Goal: Communication & Community: Answer question/provide support

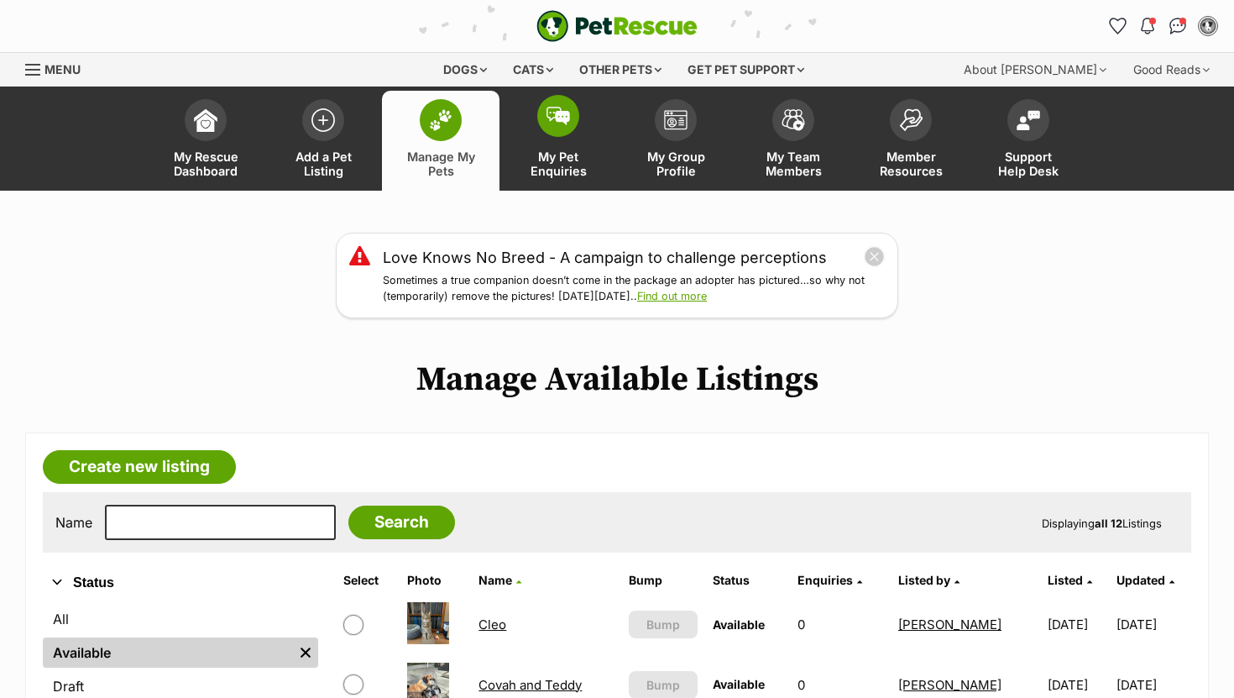
click at [547, 125] on span at bounding box center [558, 116] width 42 height 42
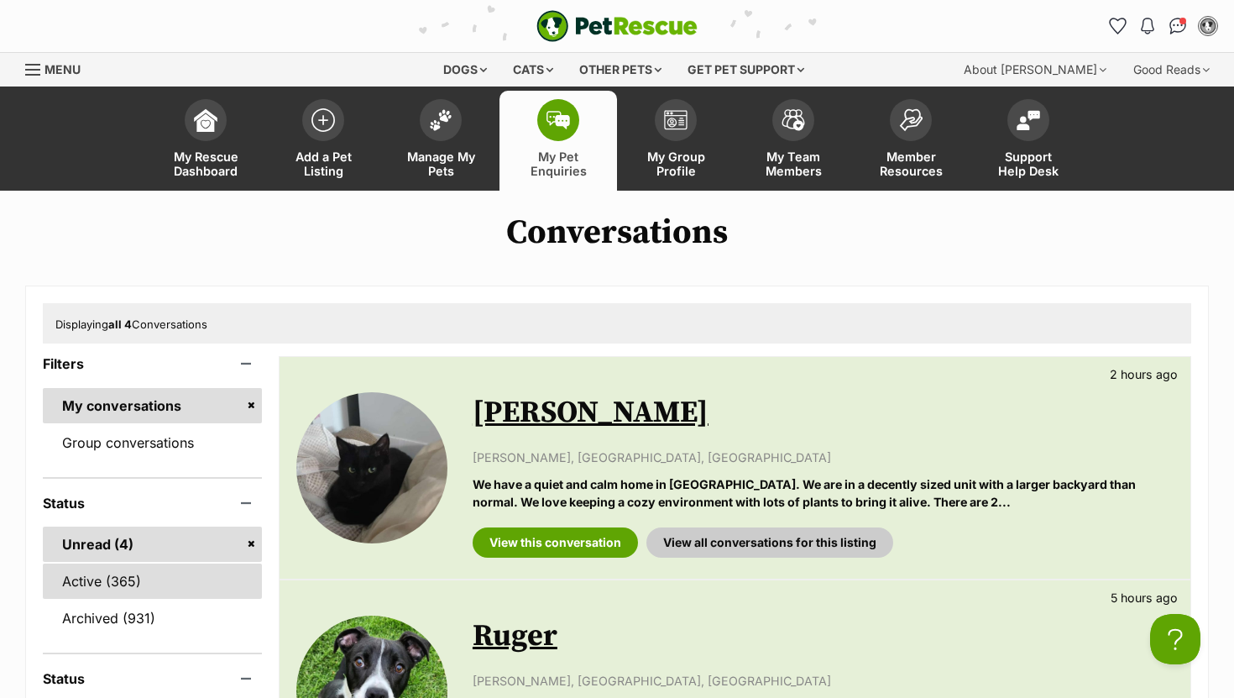
click at [102, 586] on link "Active (365)" at bounding box center [152, 580] width 219 height 35
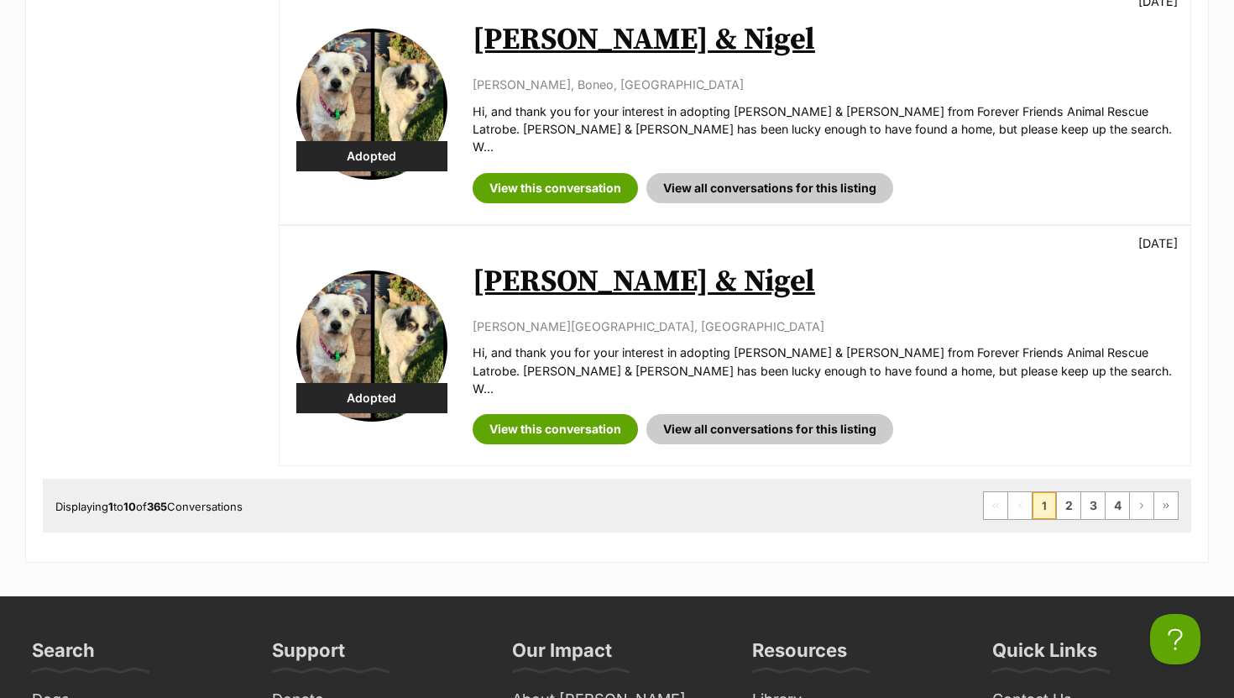
scroll to position [2124, 0]
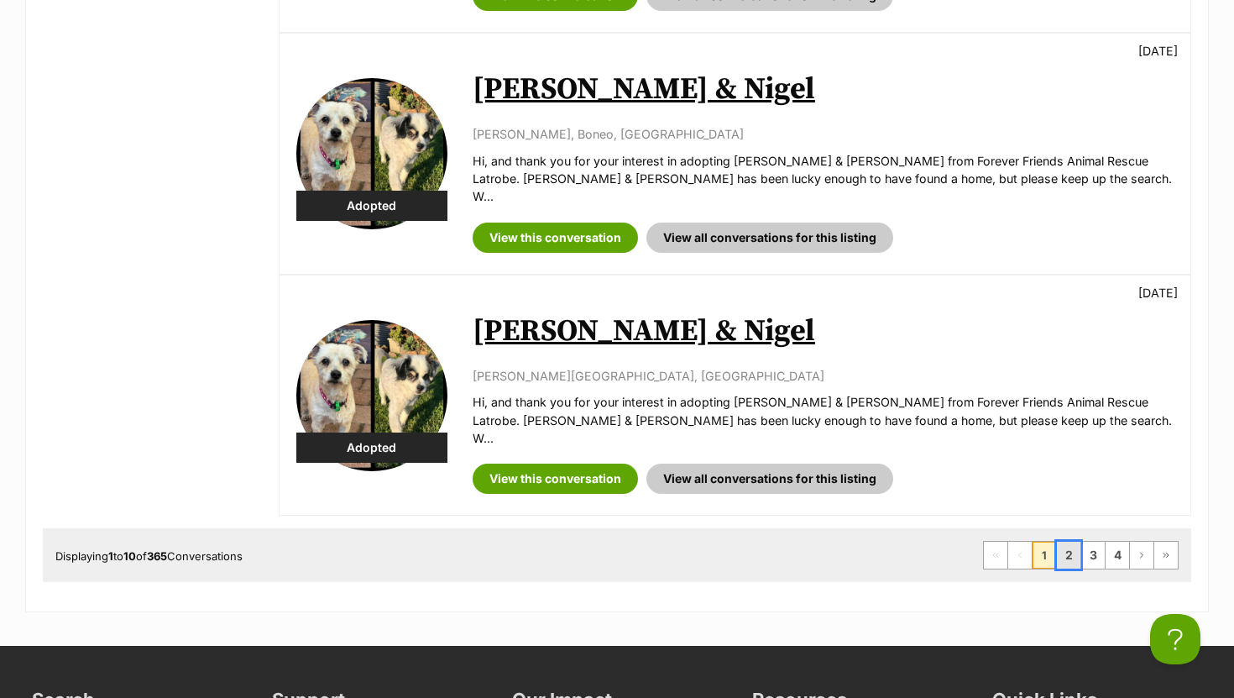
click at [1073, 542] on link "2" at bounding box center [1069, 555] width 24 height 27
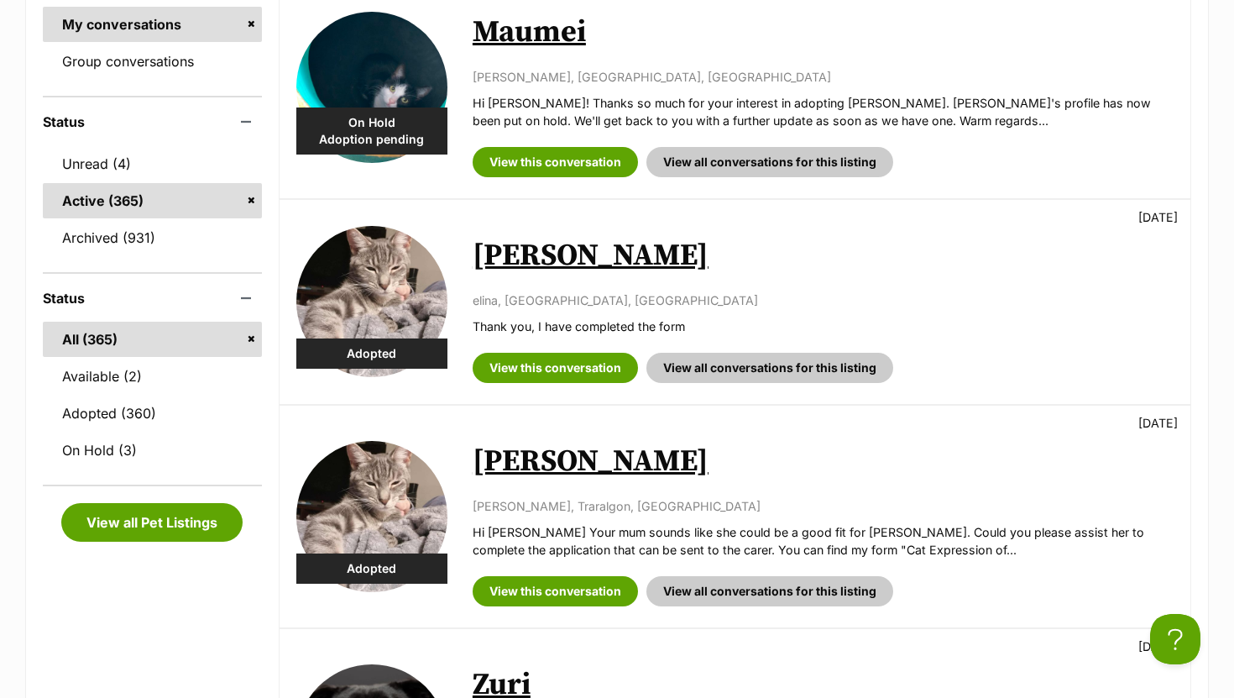
scroll to position [423, 0]
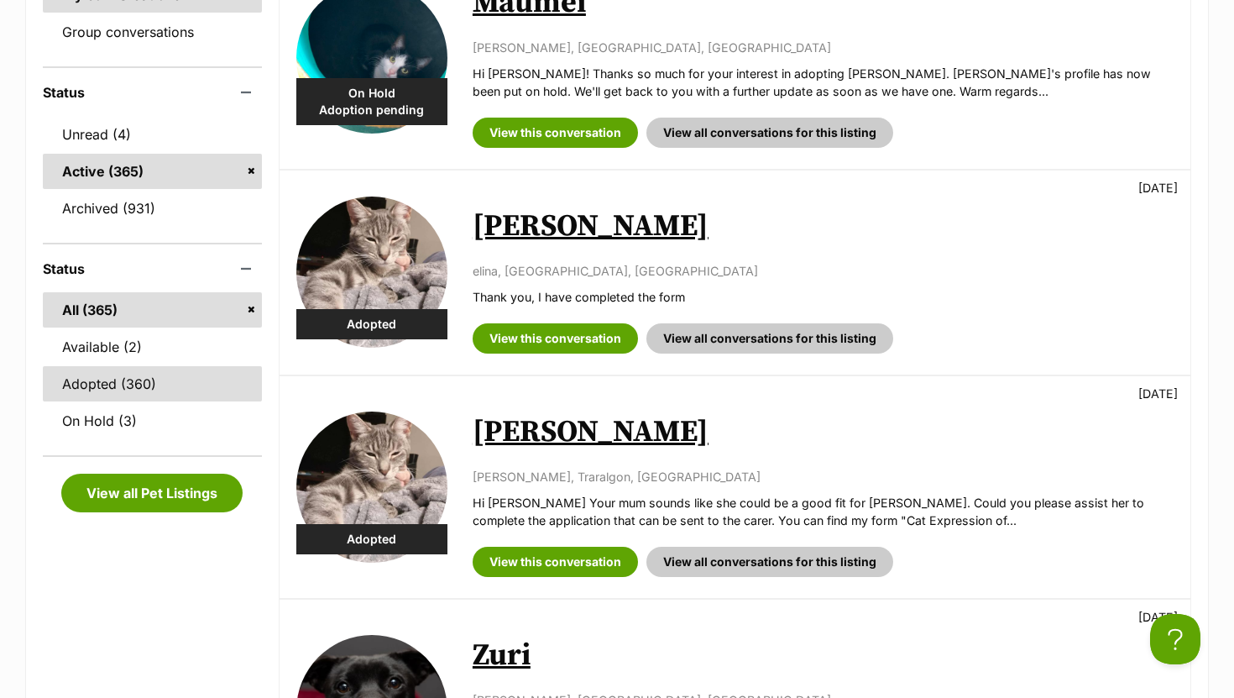
click at [148, 387] on link "Adopted (360)" at bounding box center [152, 383] width 219 height 35
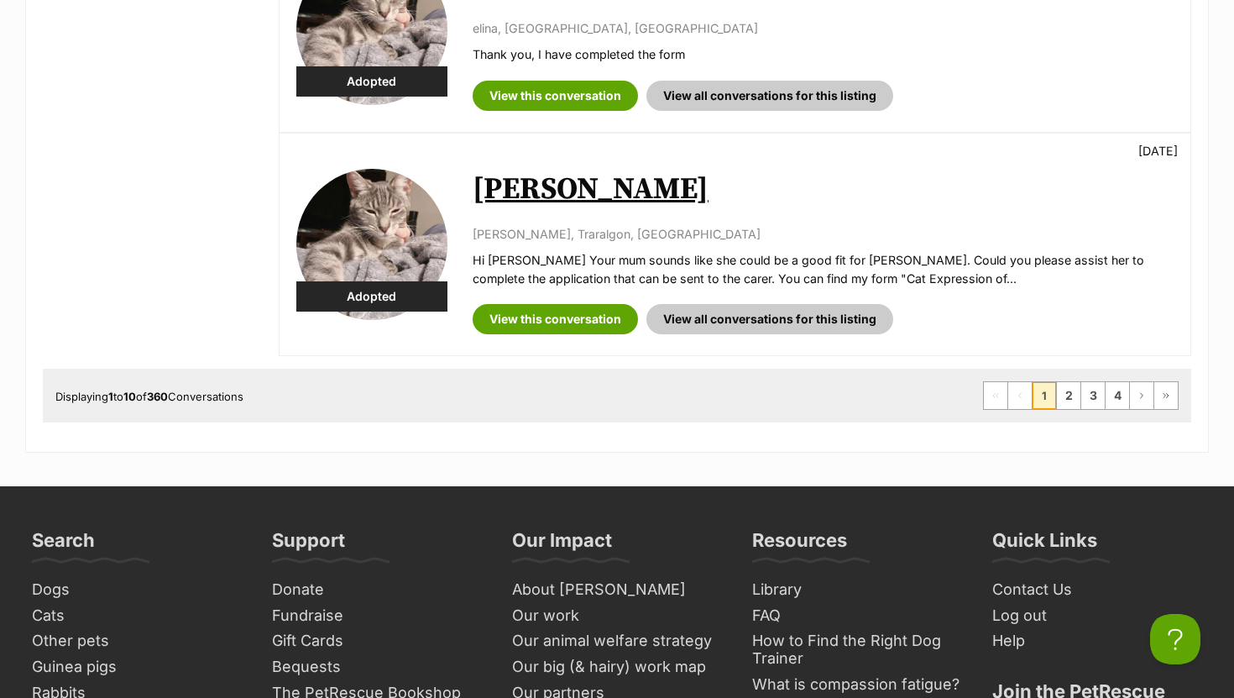
scroll to position [2240, 0]
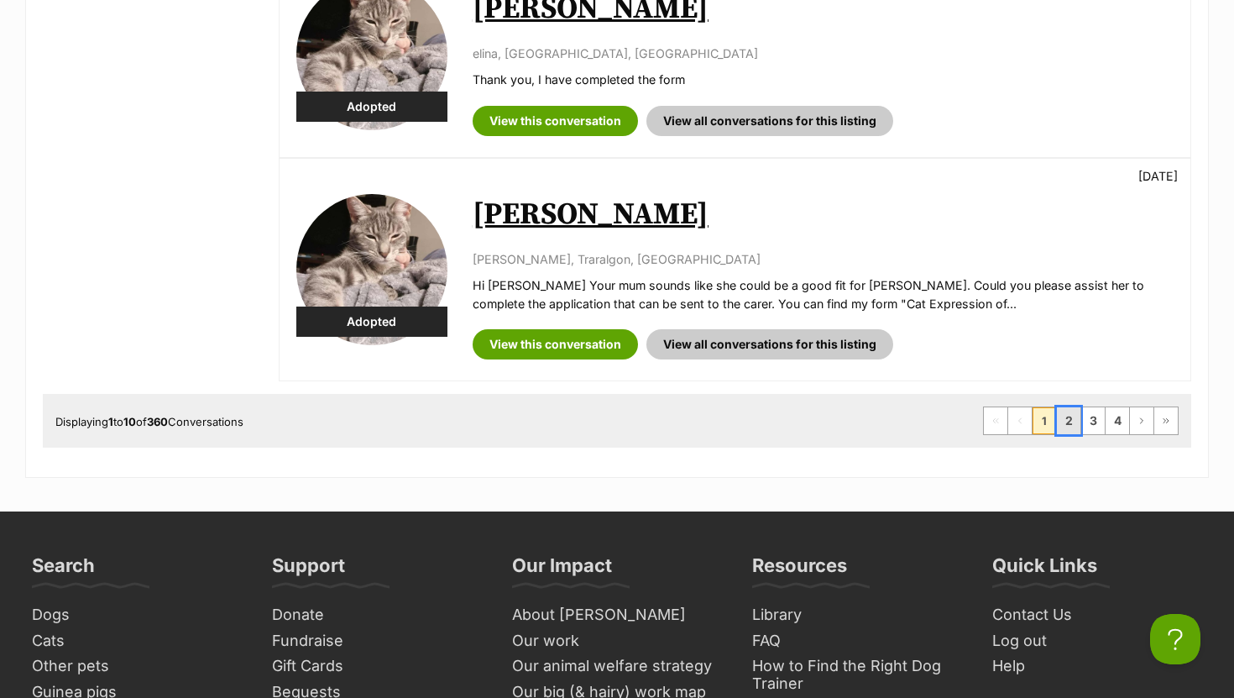
click at [1073, 407] on link "2" at bounding box center [1069, 420] width 24 height 27
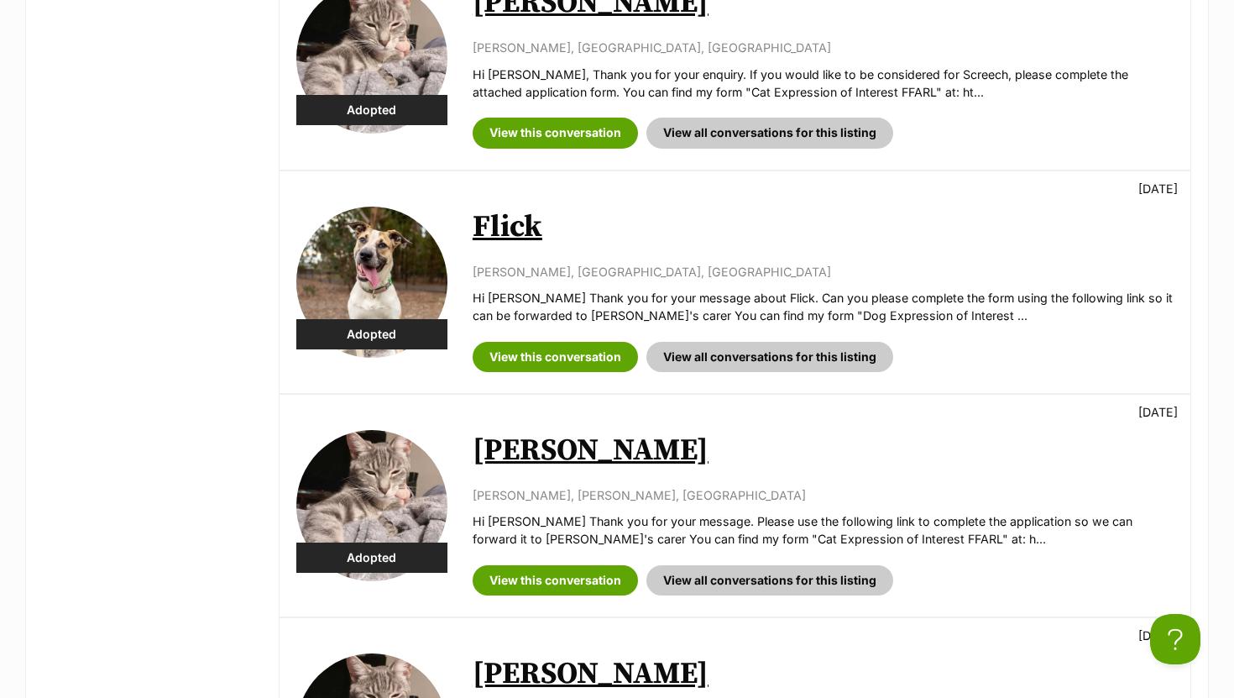
scroll to position [1339, 0]
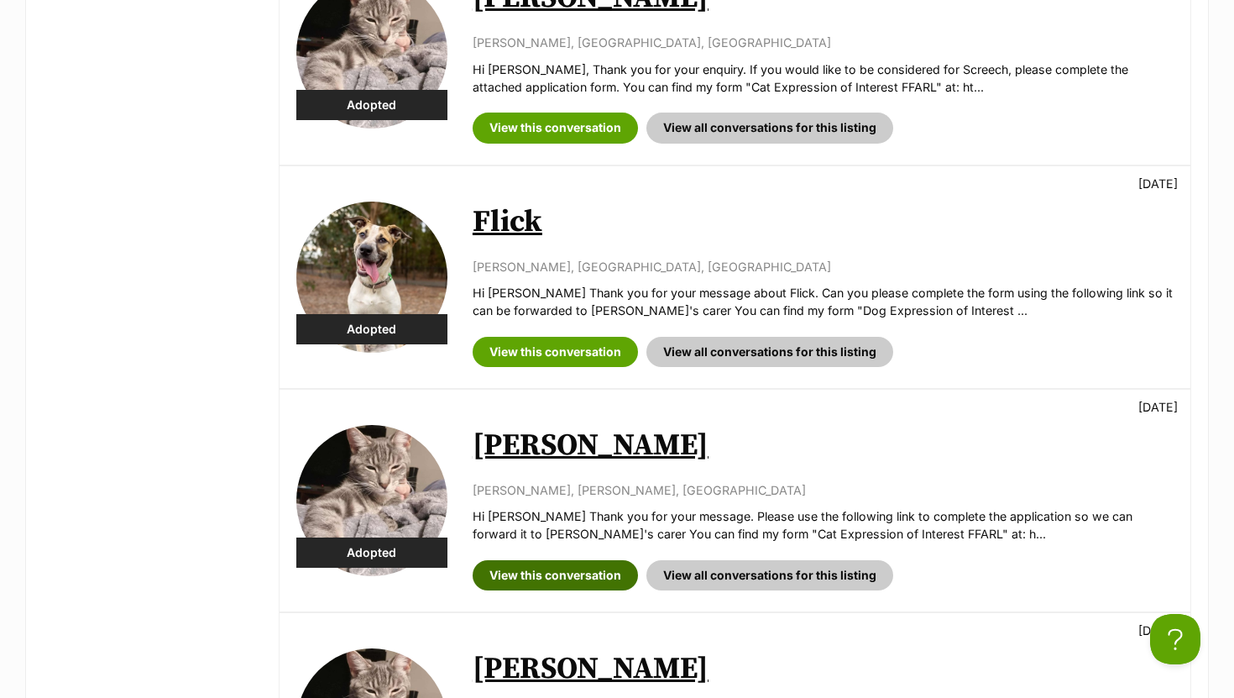
click at [560, 560] on link "View this conversation" at bounding box center [555, 575] width 165 height 30
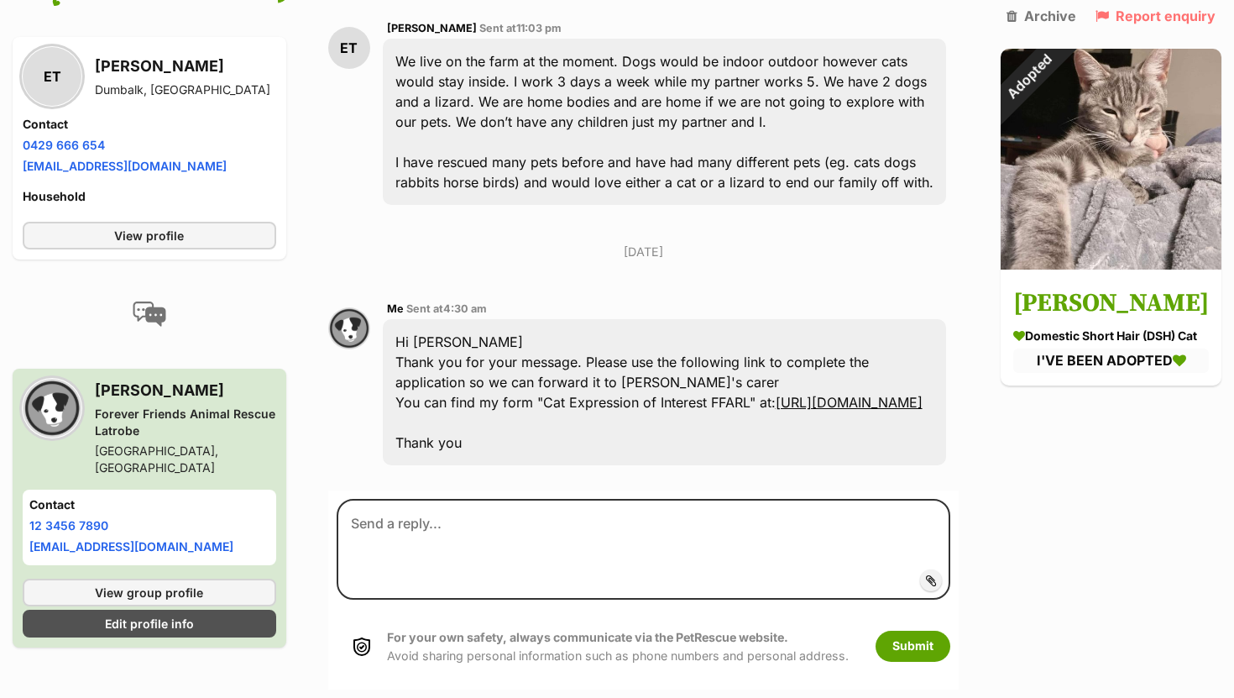
scroll to position [497, 0]
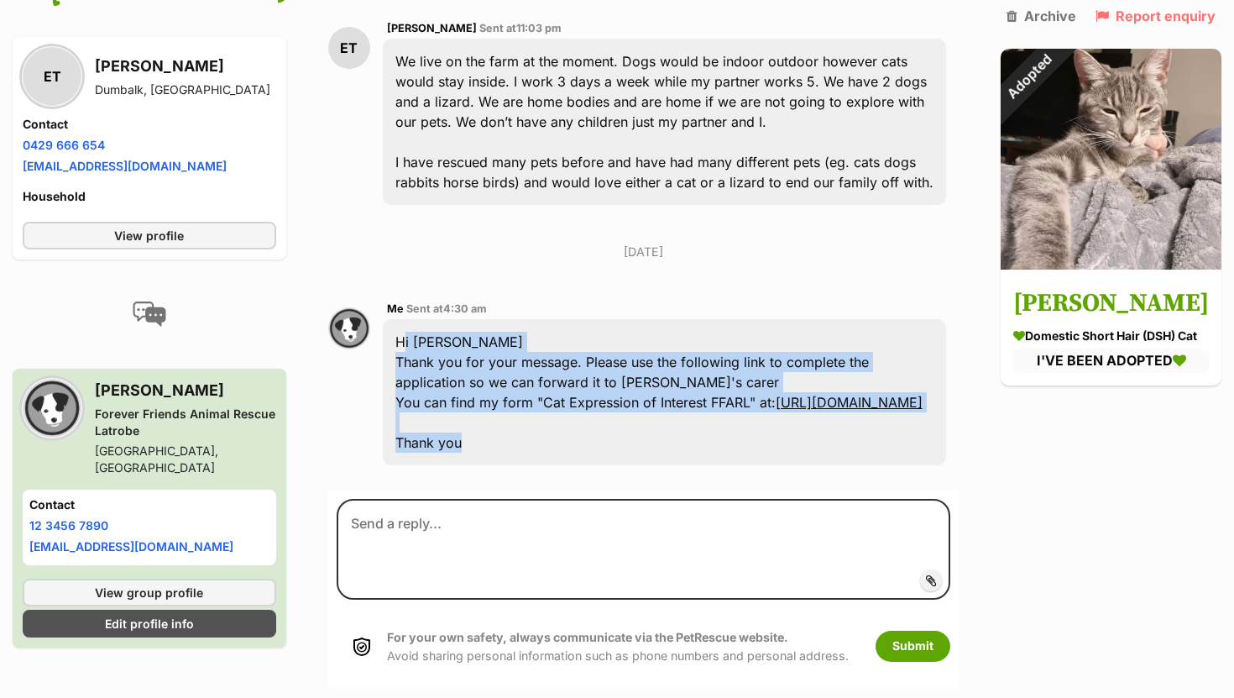
drag, startPoint x: 409, startPoint y: 295, endPoint x: 491, endPoint y: 417, distance: 147.6
click at [491, 417] on div "Hi Ella Thank you for your message. Please use the following link to complete t…" at bounding box center [664, 392] width 563 height 146
copy div "Hi Ella Thank you for your message. Please use the following link to complete t…"
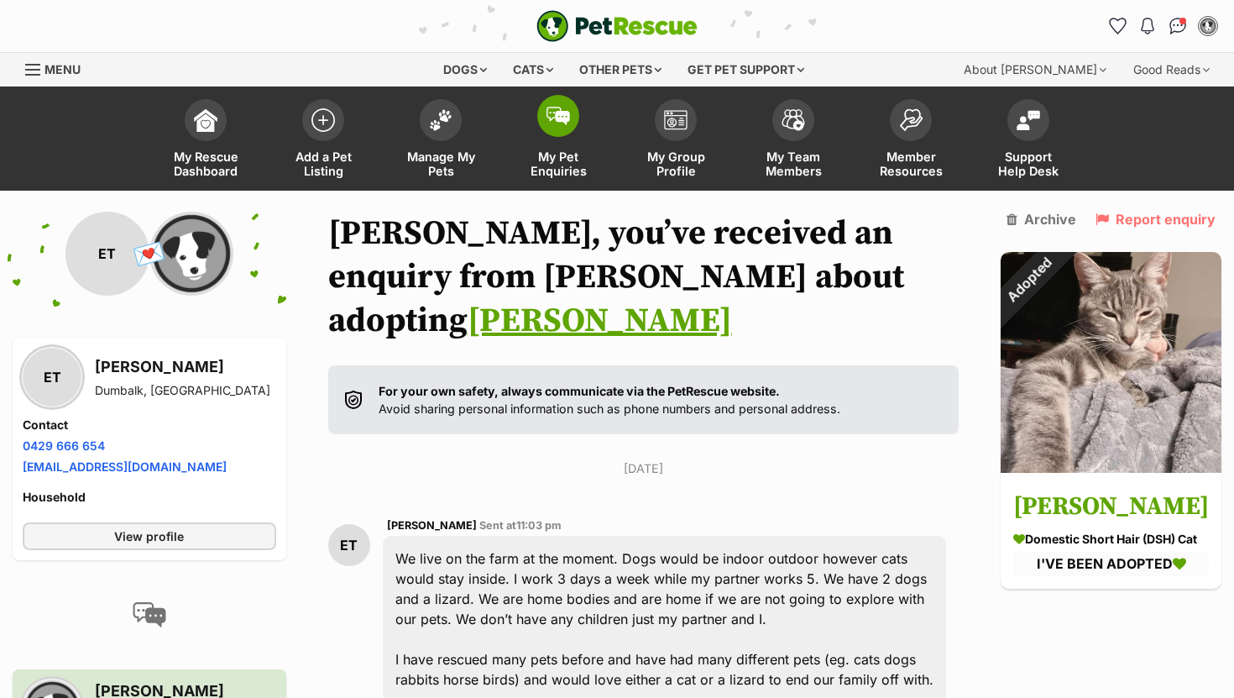
click at [569, 115] on img at bounding box center [559, 116] width 24 height 18
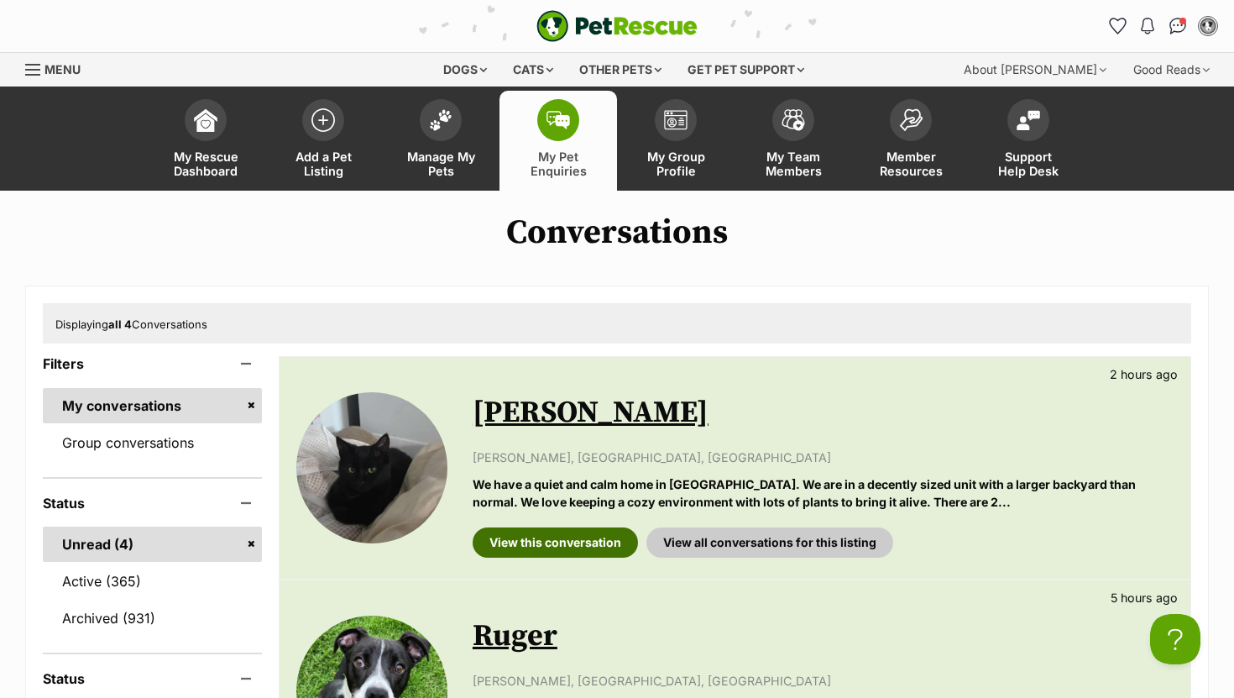
click at [558, 549] on link "View this conversation" at bounding box center [555, 542] width 165 height 30
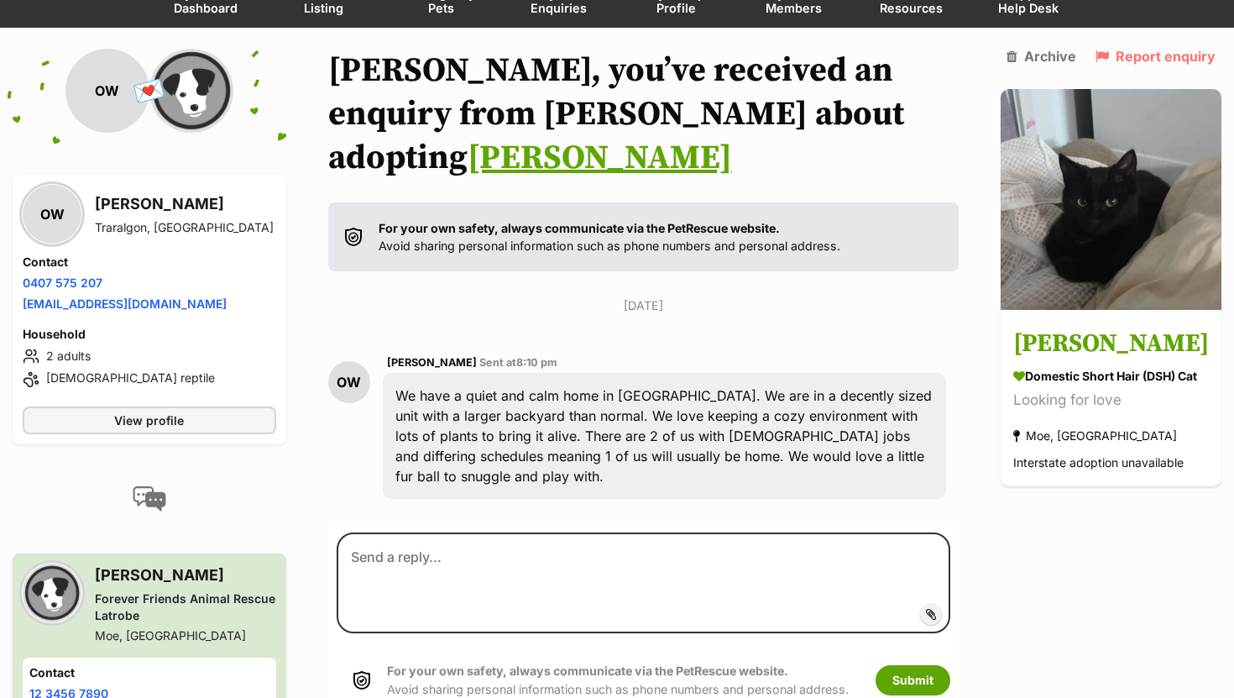
scroll to position [196, 0]
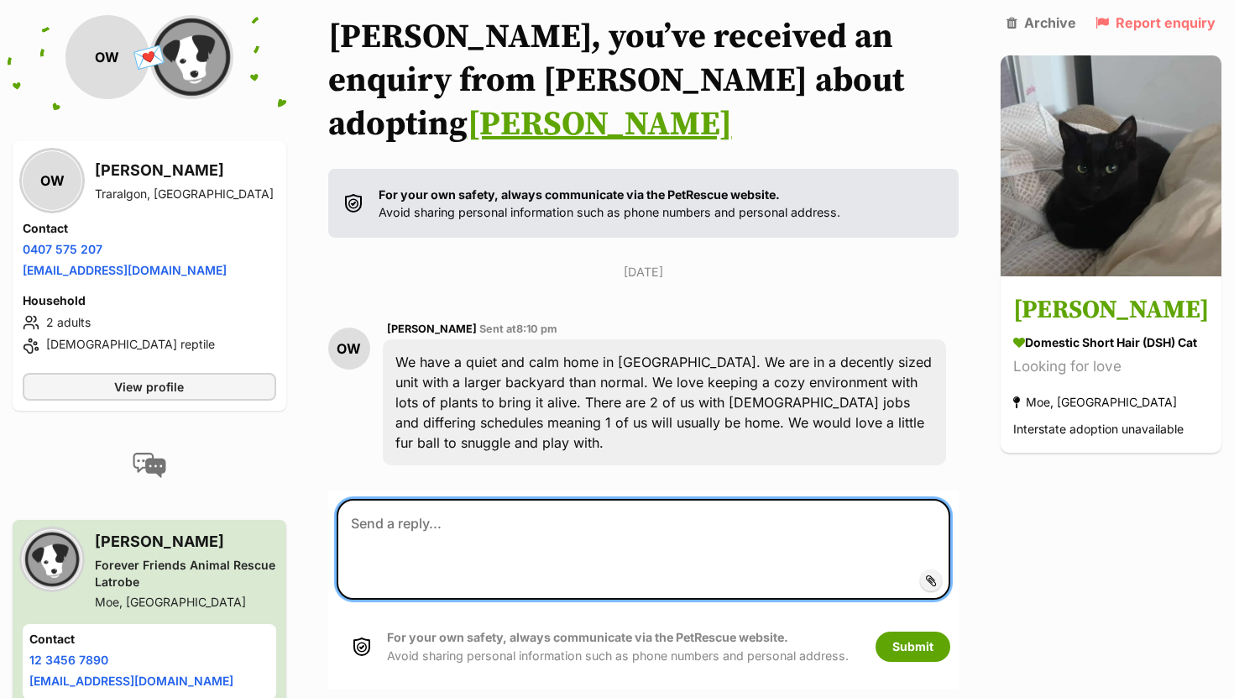
click at [484, 505] on textarea at bounding box center [644, 549] width 614 height 101
paste textarea "Hi Ella Thank you for your message. Please use the following link to complete t…"
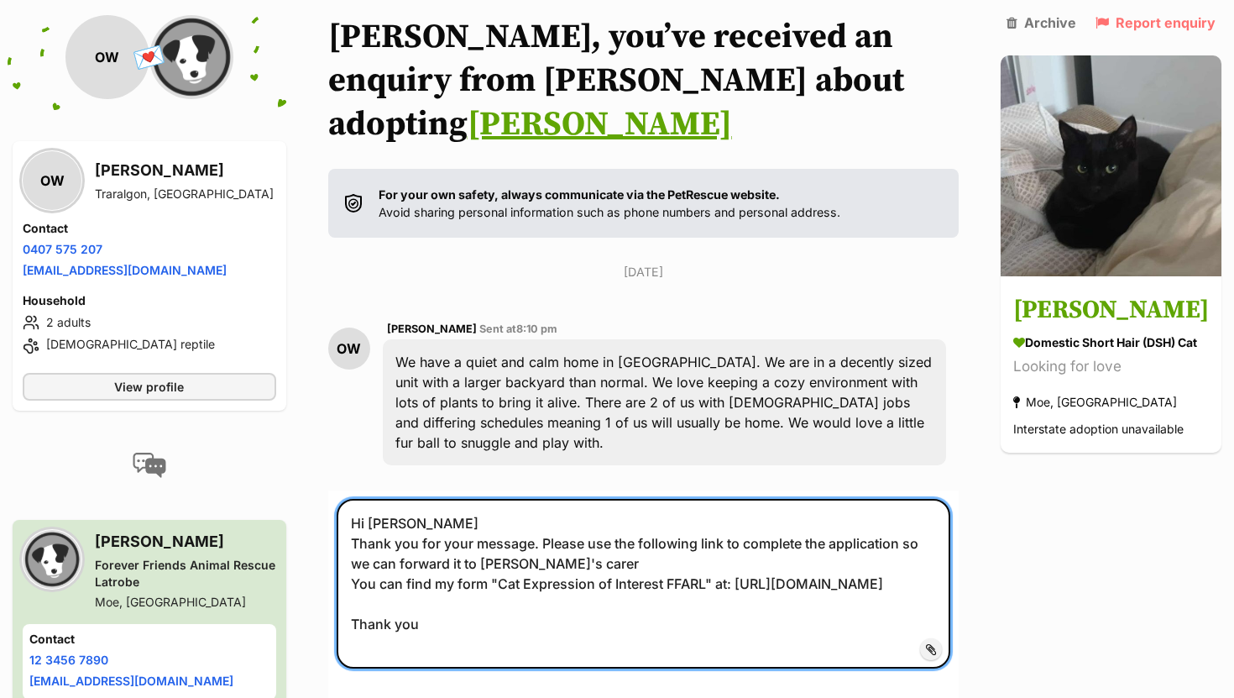
click at [396, 499] on textarea "Hi Ella Thank you for your message. Please use the following link to complete t…" at bounding box center [644, 584] width 614 height 170
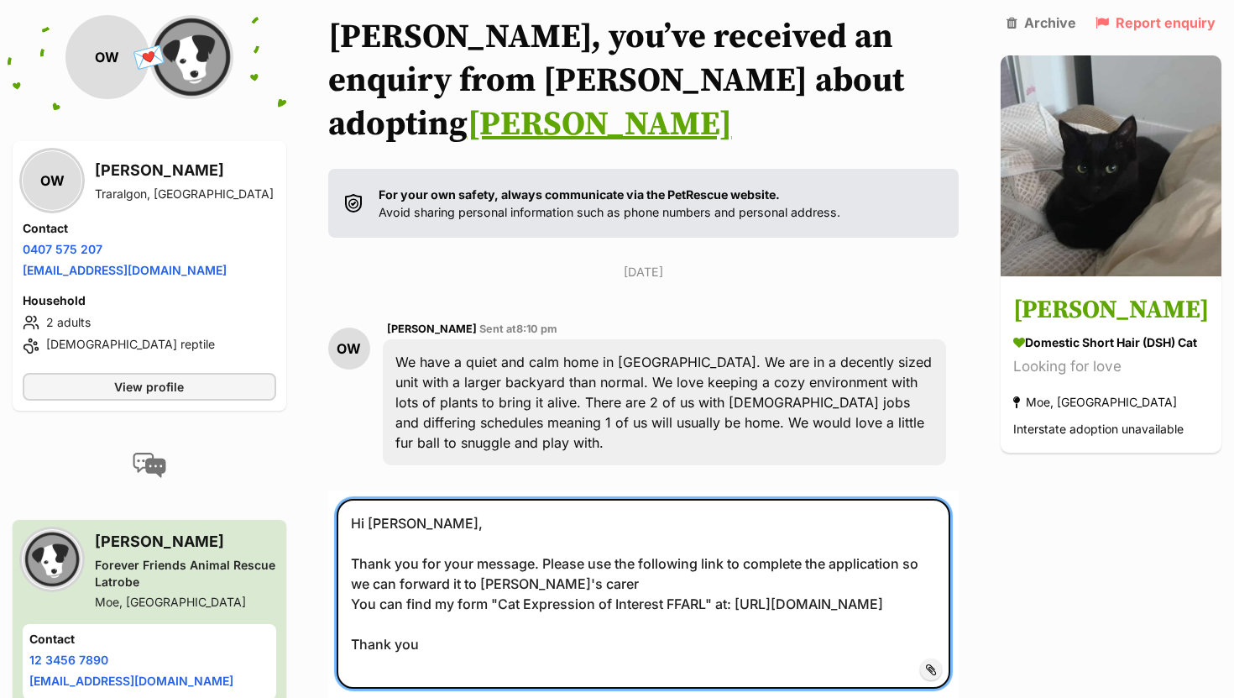
click at [520, 540] on textarea "Hi Olivia, Thank you for your message. Please use the following link to complet…" at bounding box center [644, 594] width 614 height 190
click at [585, 537] on textarea "Hi Olivia, Thank you for your message. Please use the following link to complet…" at bounding box center [644, 594] width 614 height 190
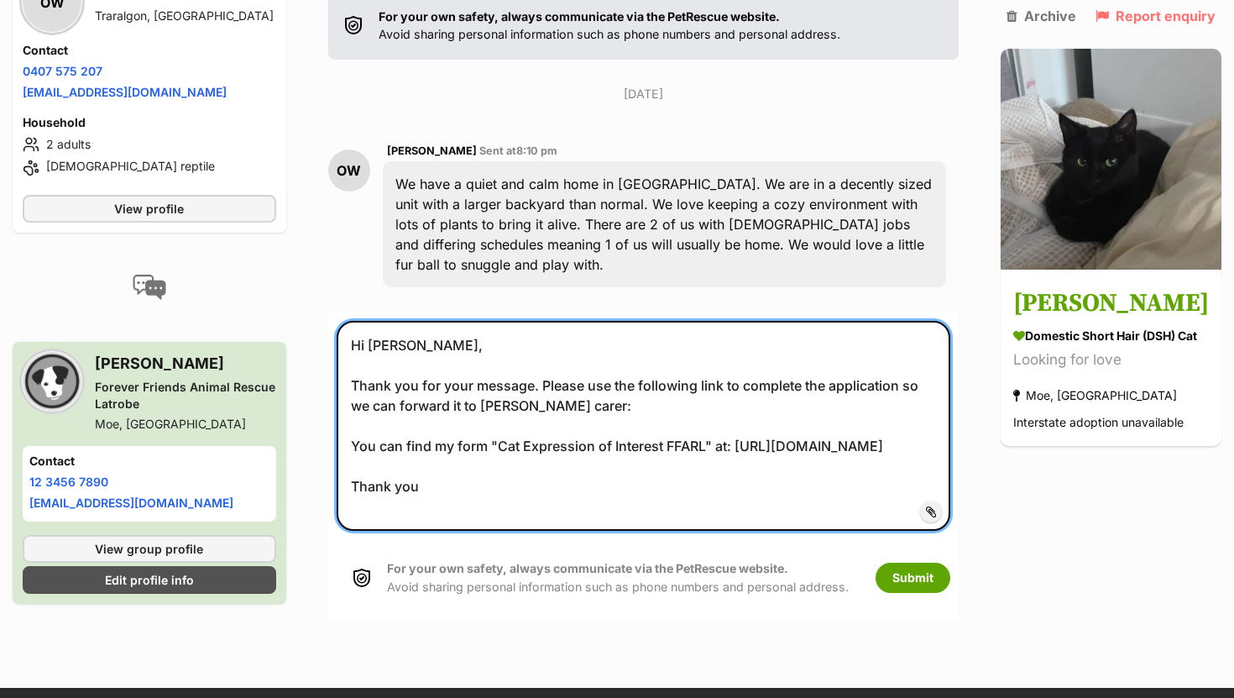
scroll to position [377, 0]
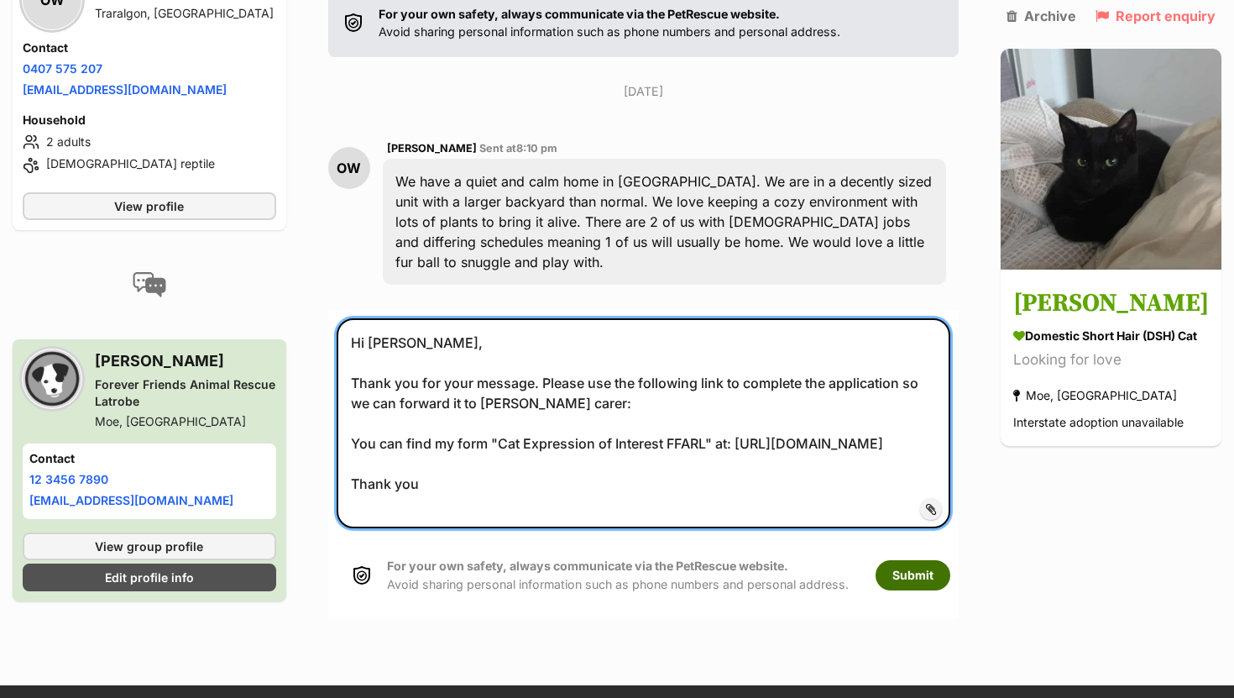
type textarea "Hi Olivia, Thank you for your message. Please use the following link to complet…"
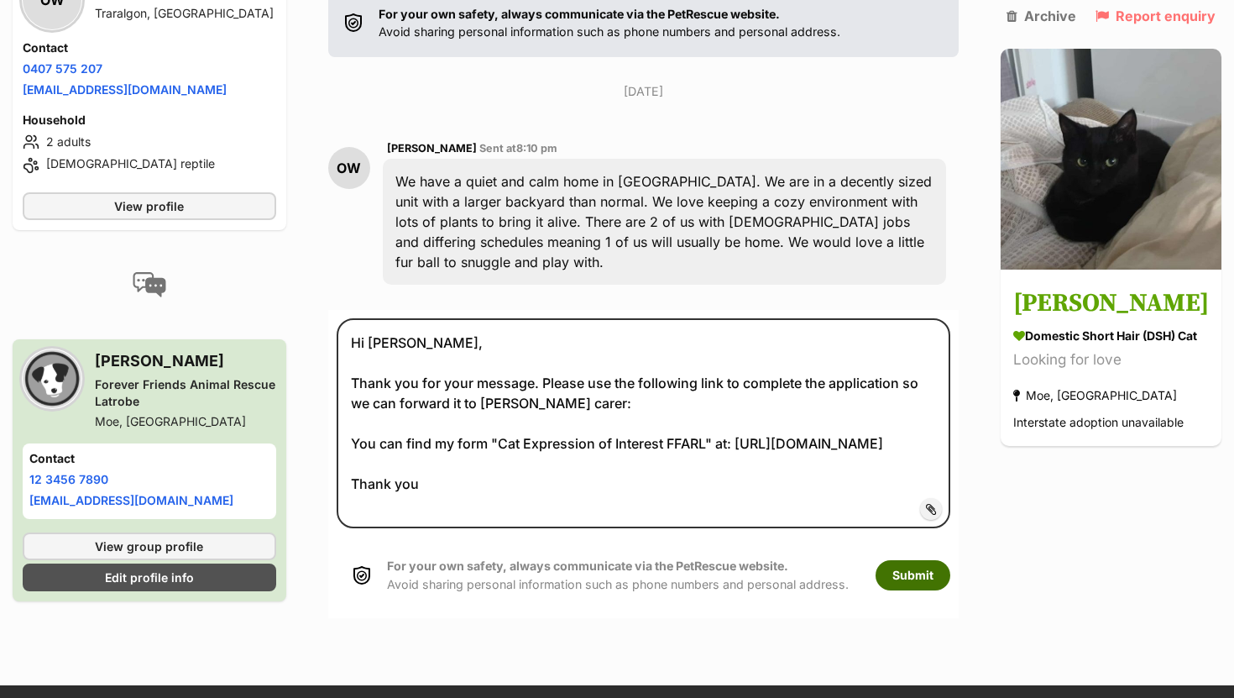
click at [914, 560] on button "Submit" at bounding box center [913, 575] width 75 height 30
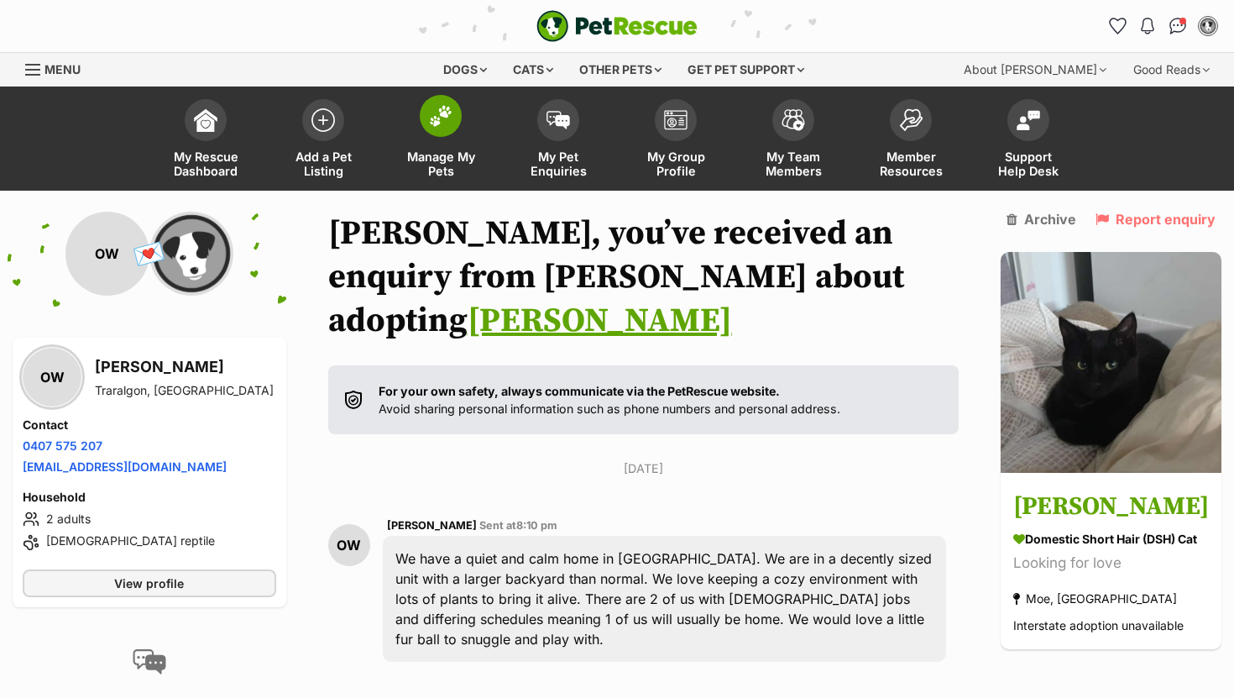
click at [427, 123] on span at bounding box center [441, 116] width 42 height 42
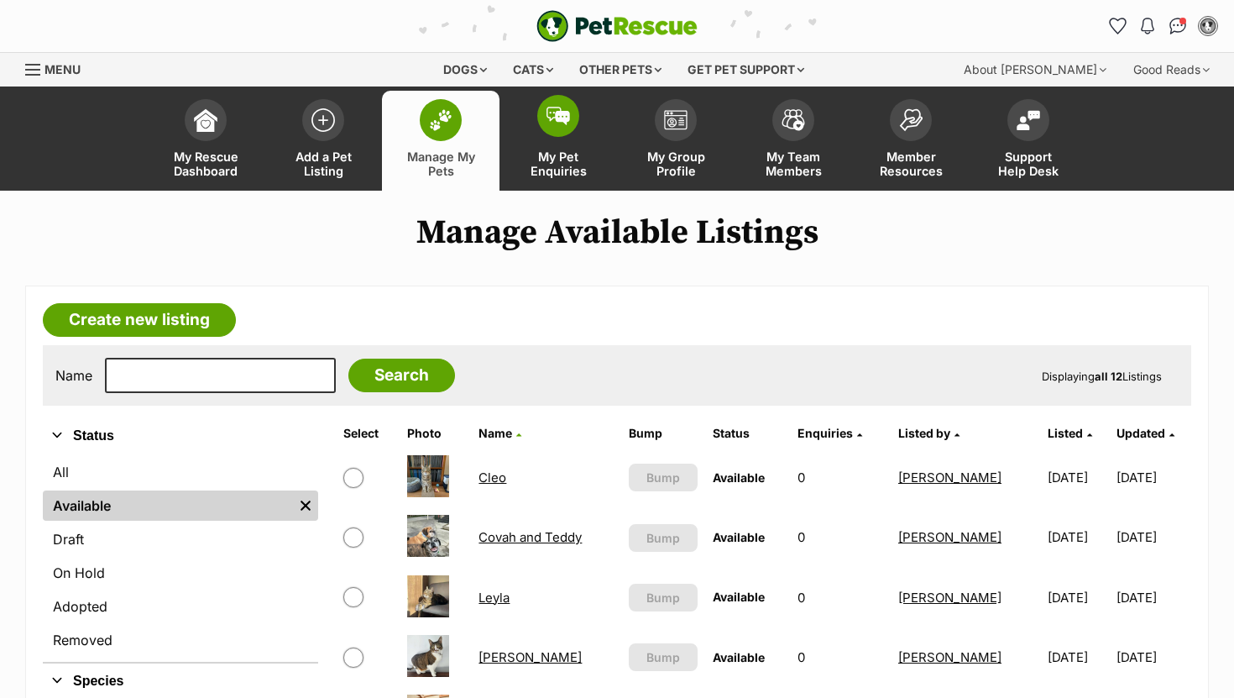
click at [576, 110] on span at bounding box center [558, 116] width 42 height 42
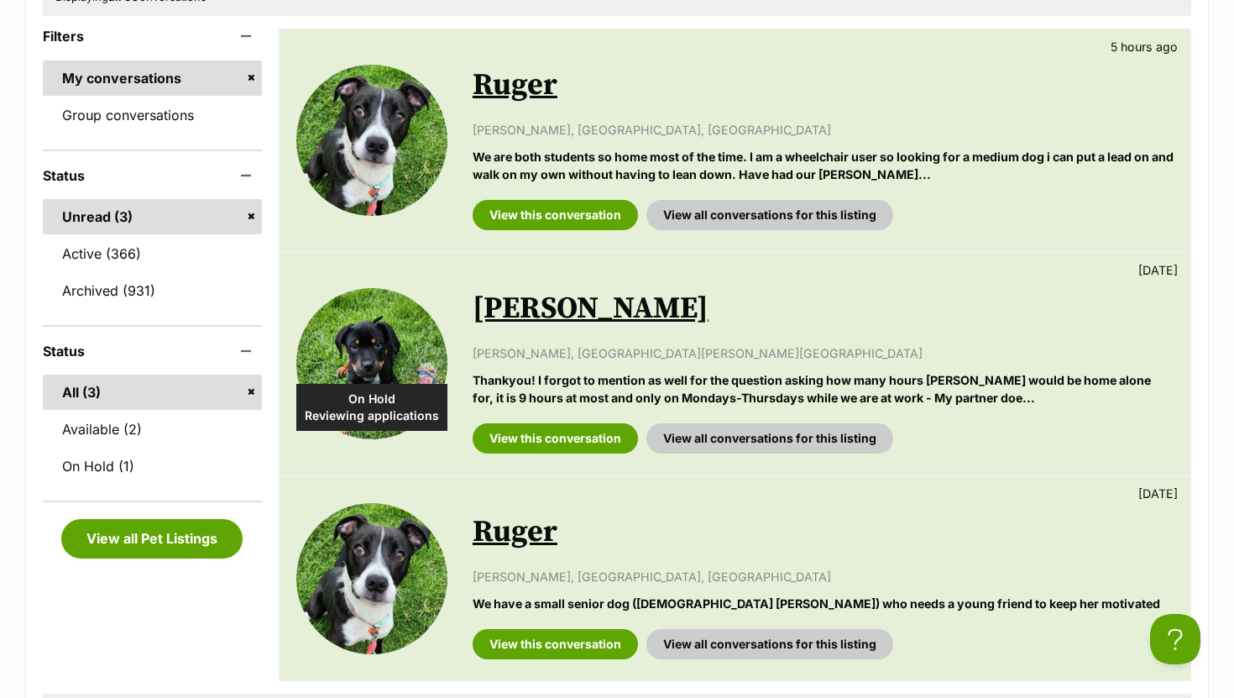
scroll to position [317, 0]
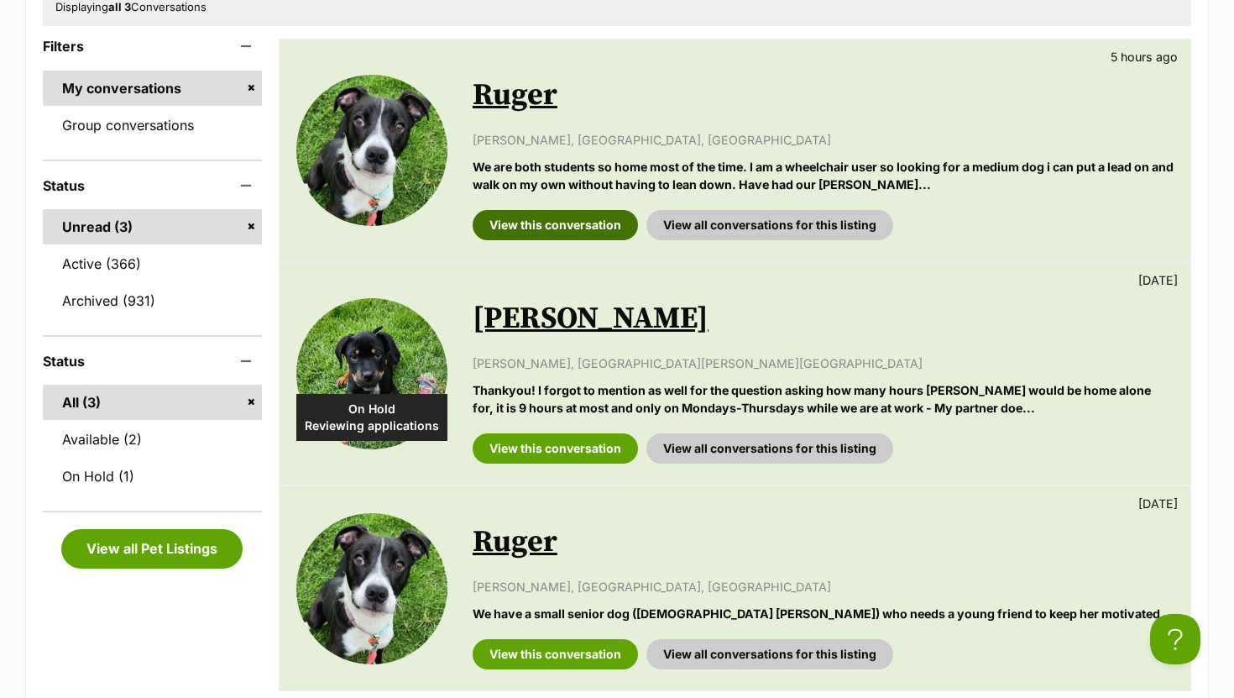
click at [558, 221] on link "View this conversation" at bounding box center [555, 225] width 165 height 30
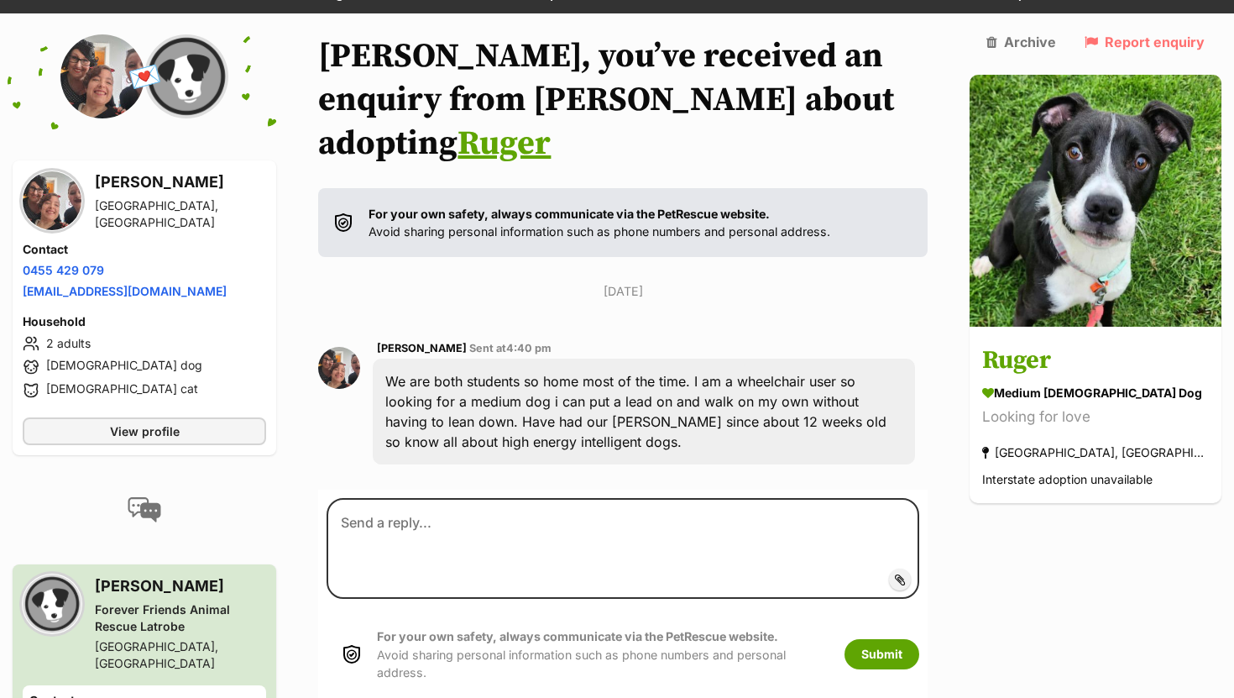
scroll to position [186, 0]
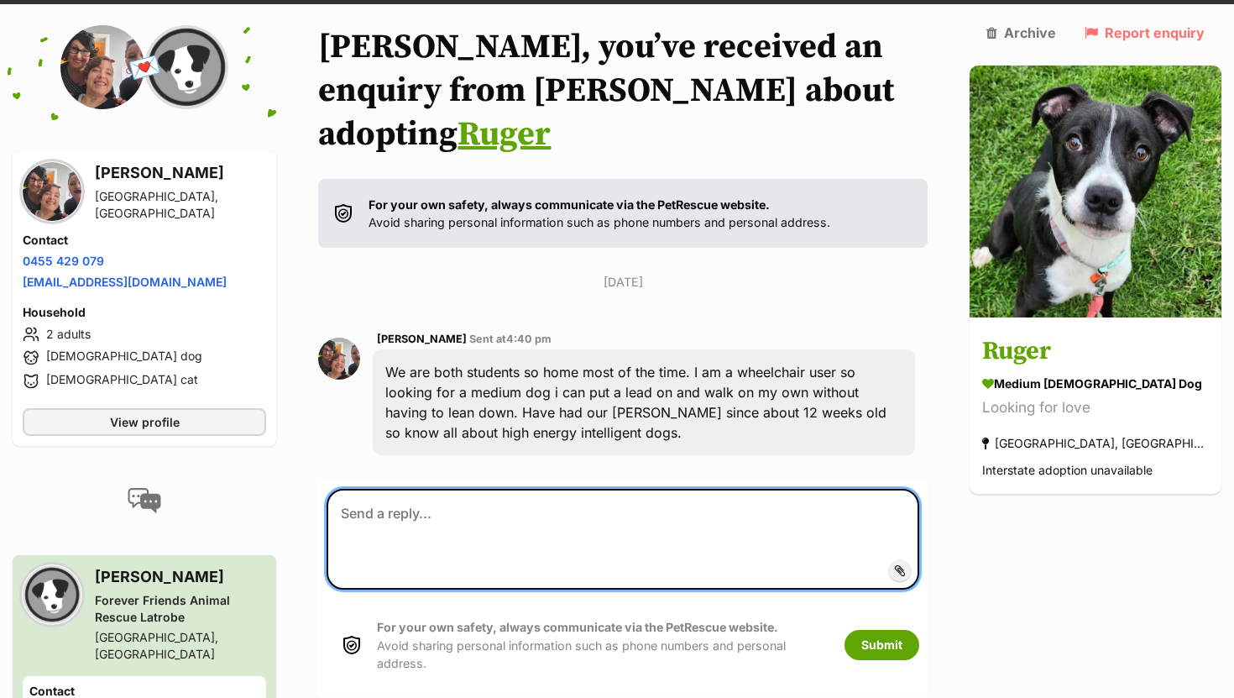
click at [519, 518] on textarea at bounding box center [623, 539] width 593 height 101
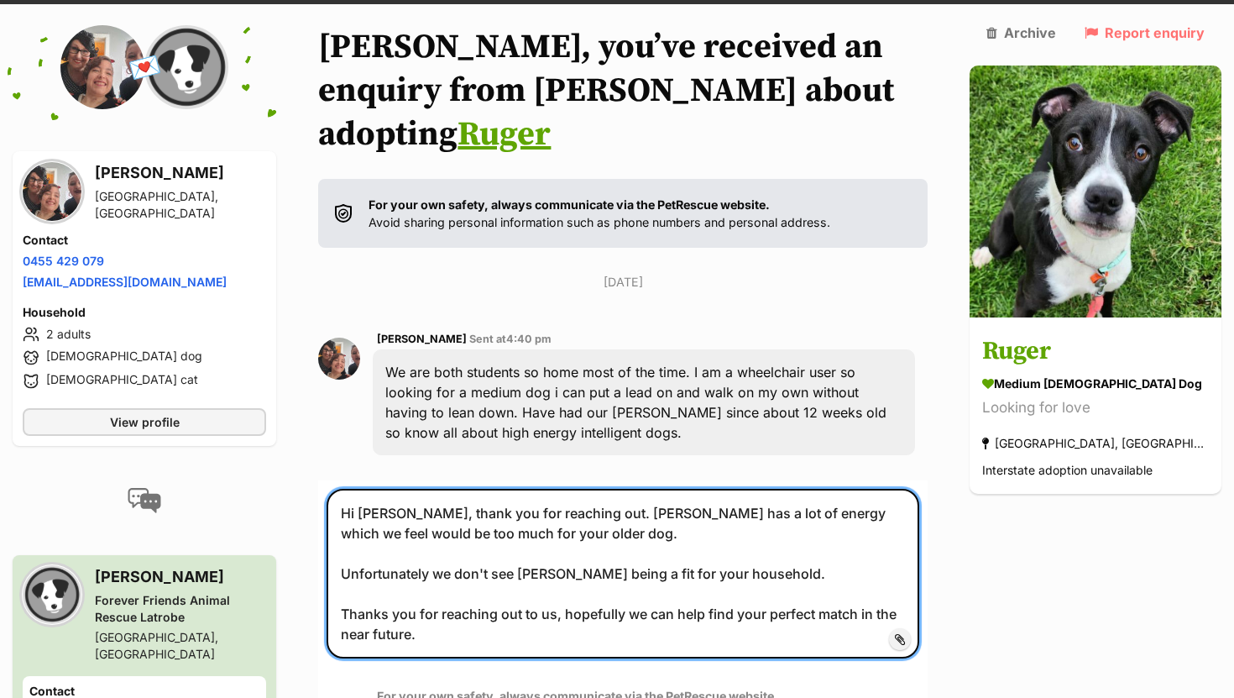
type textarea "Hi Lauren, thank you for reaching out. Ruger has a lot of energy which we feel …"
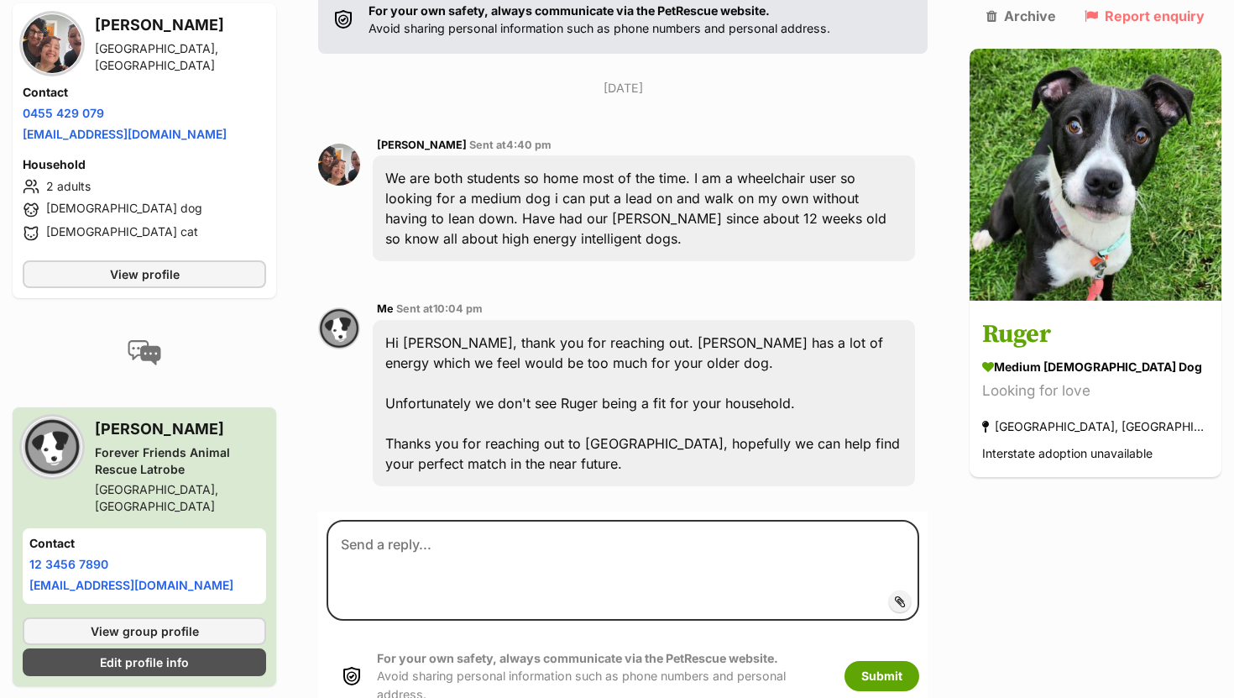
scroll to position [381, 0]
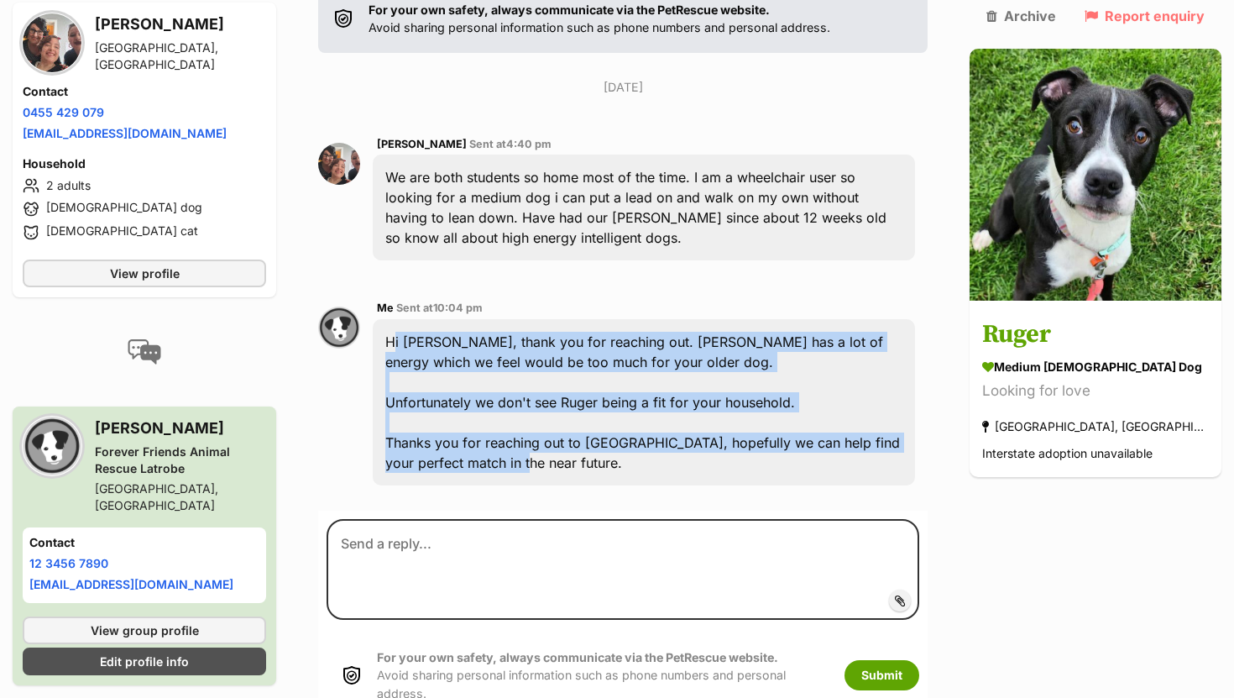
drag, startPoint x: 410, startPoint y: 298, endPoint x: 517, endPoint y: 427, distance: 167.5
click at [517, 427] on div "Hi Lauren, thank you for reaching out. Ruger has a lot of energy which we feel …" at bounding box center [644, 402] width 542 height 166
copy div "Hi Lauren, thank you for reaching out. Ruger has a lot of energy which we feel …"
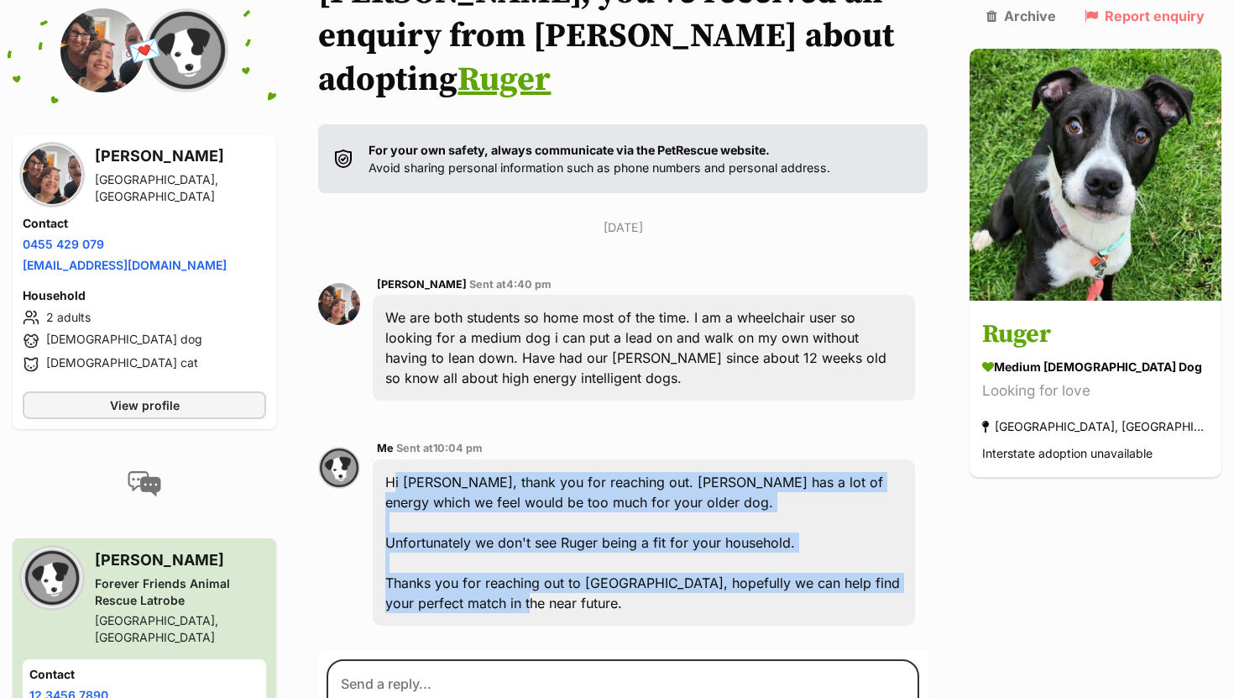
scroll to position [0, 0]
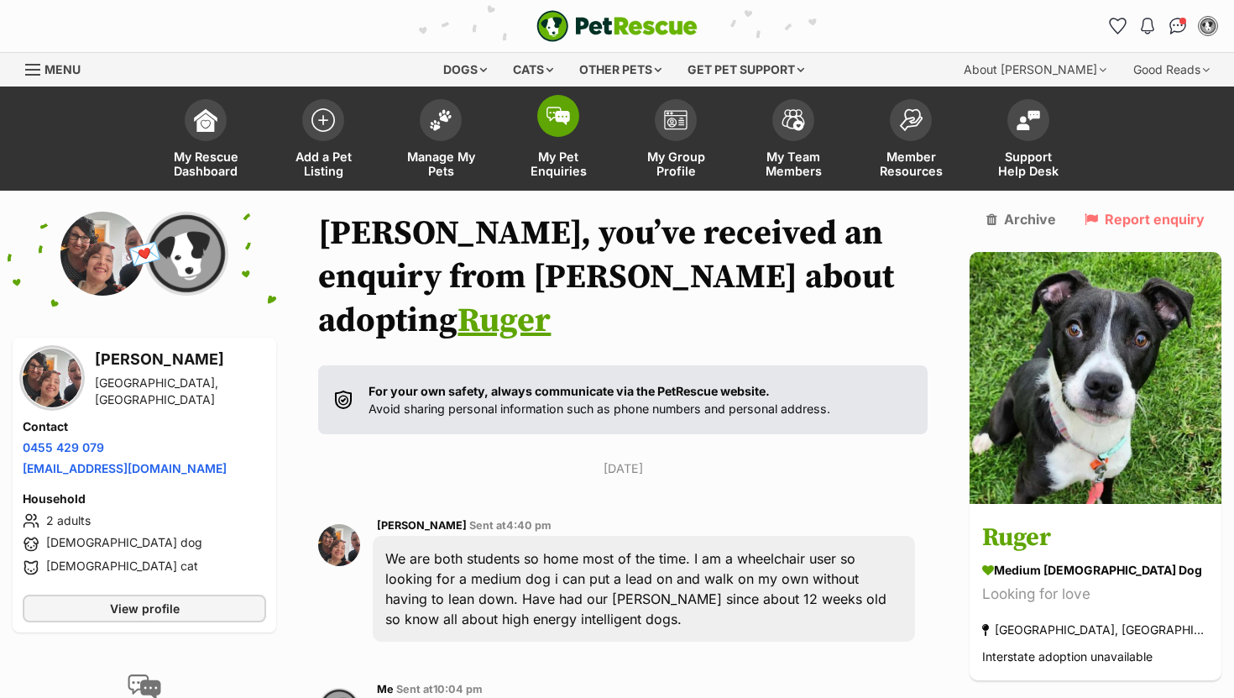
click at [575, 123] on span at bounding box center [558, 116] width 42 height 42
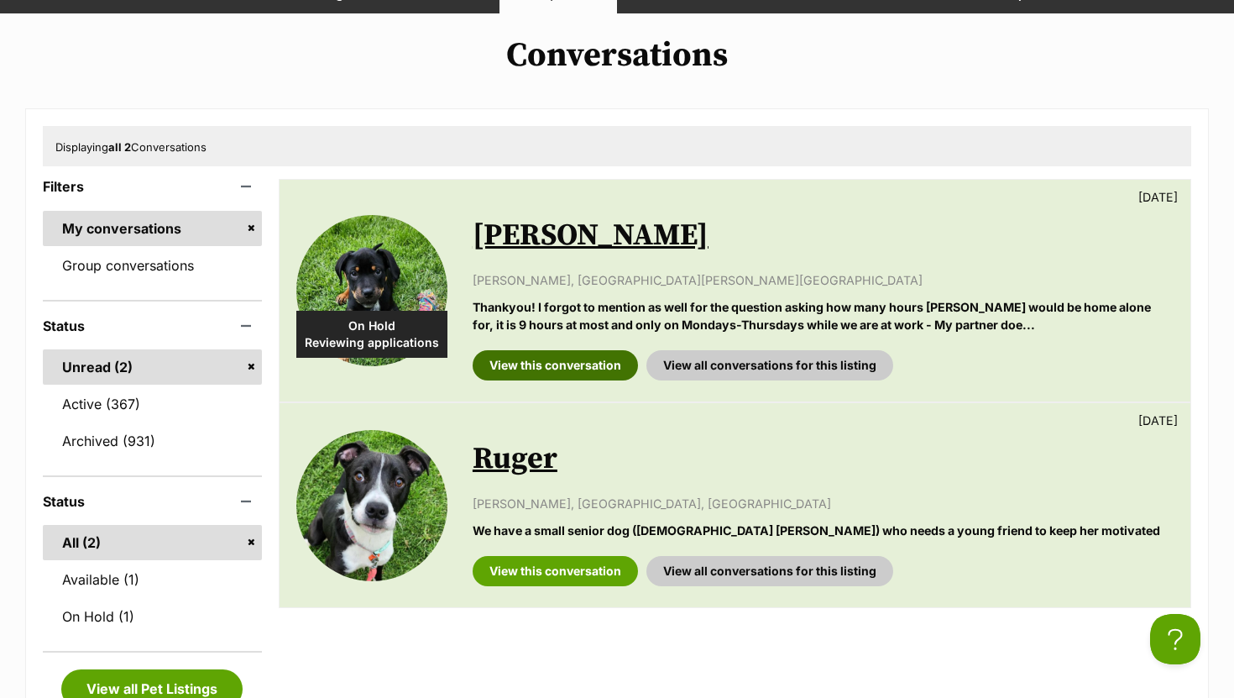
click at [552, 369] on link "View this conversation" at bounding box center [555, 365] width 165 height 30
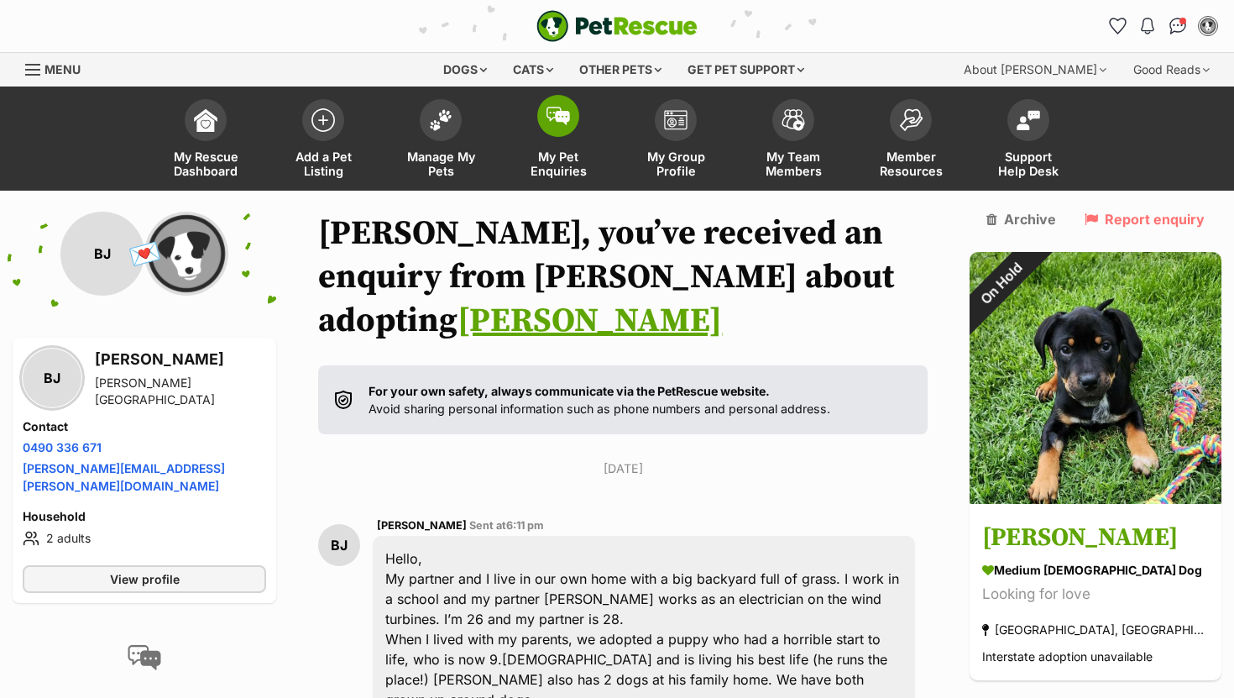
click at [572, 124] on span at bounding box center [558, 116] width 42 height 42
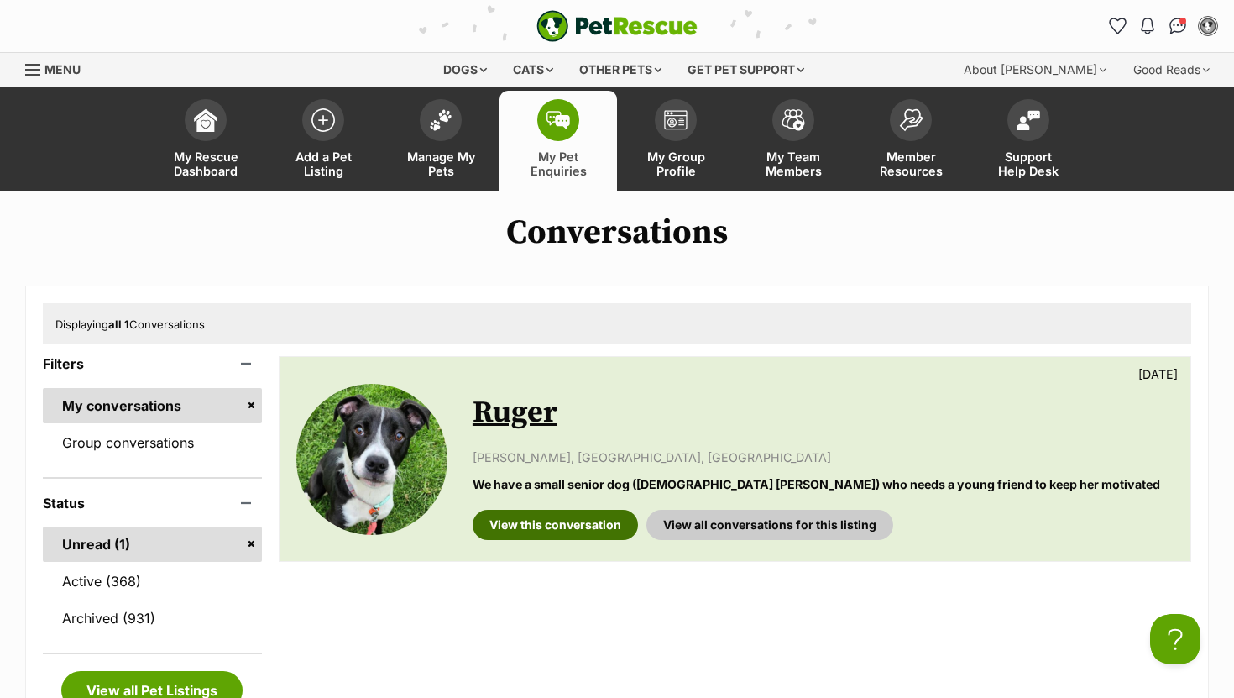
click at [576, 527] on link "View this conversation" at bounding box center [555, 525] width 165 height 30
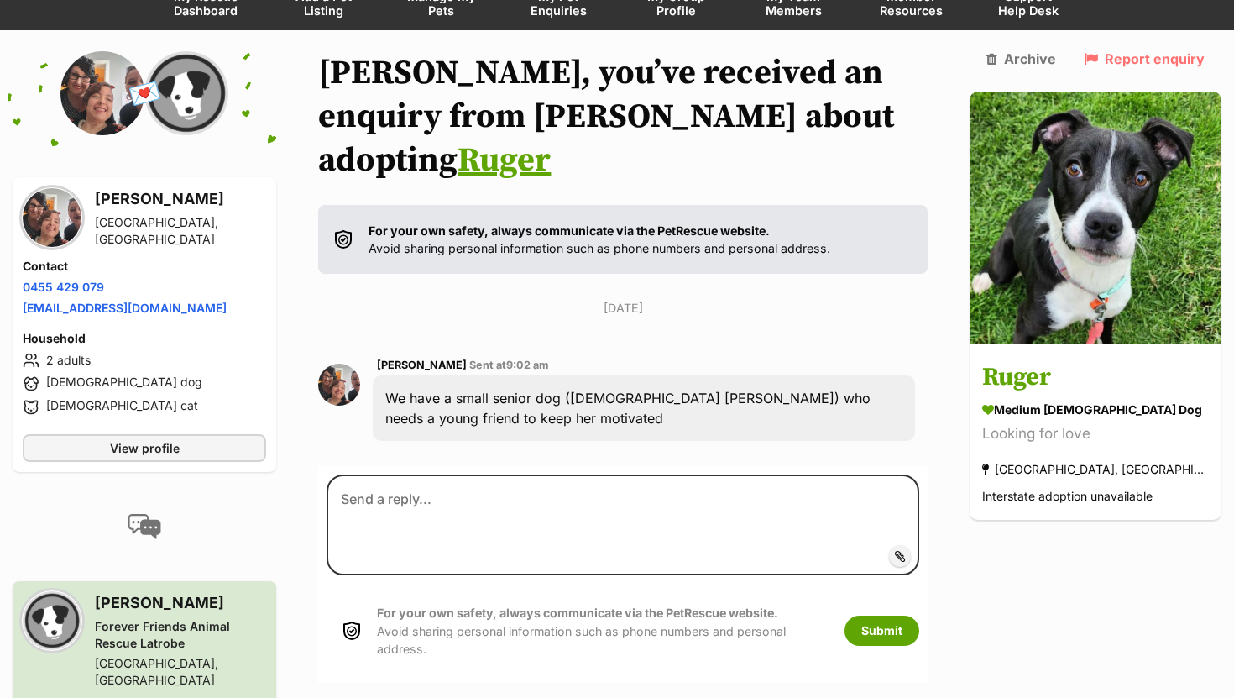
scroll to position [166, 0]
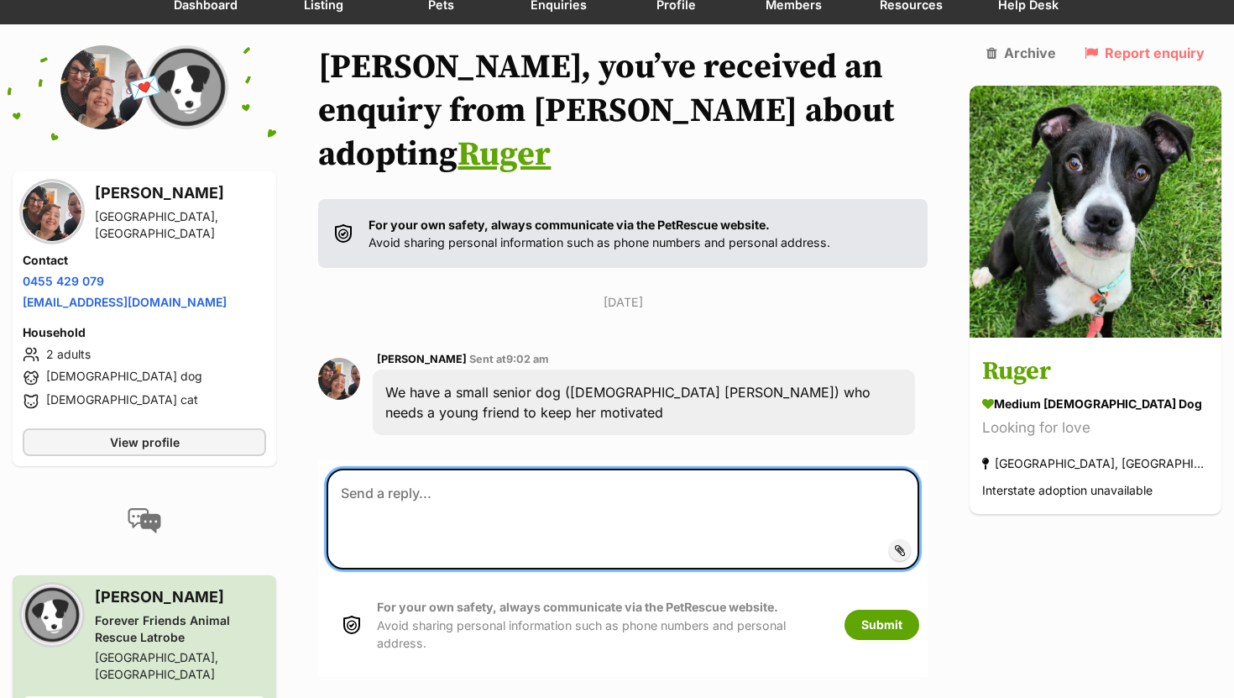
click at [426, 469] on textarea at bounding box center [623, 519] width 593 height 101
paste textarea "Hi [PERSON_NAME], thank you for reaching out. [PERSON_NAME] has a lot of energy…"
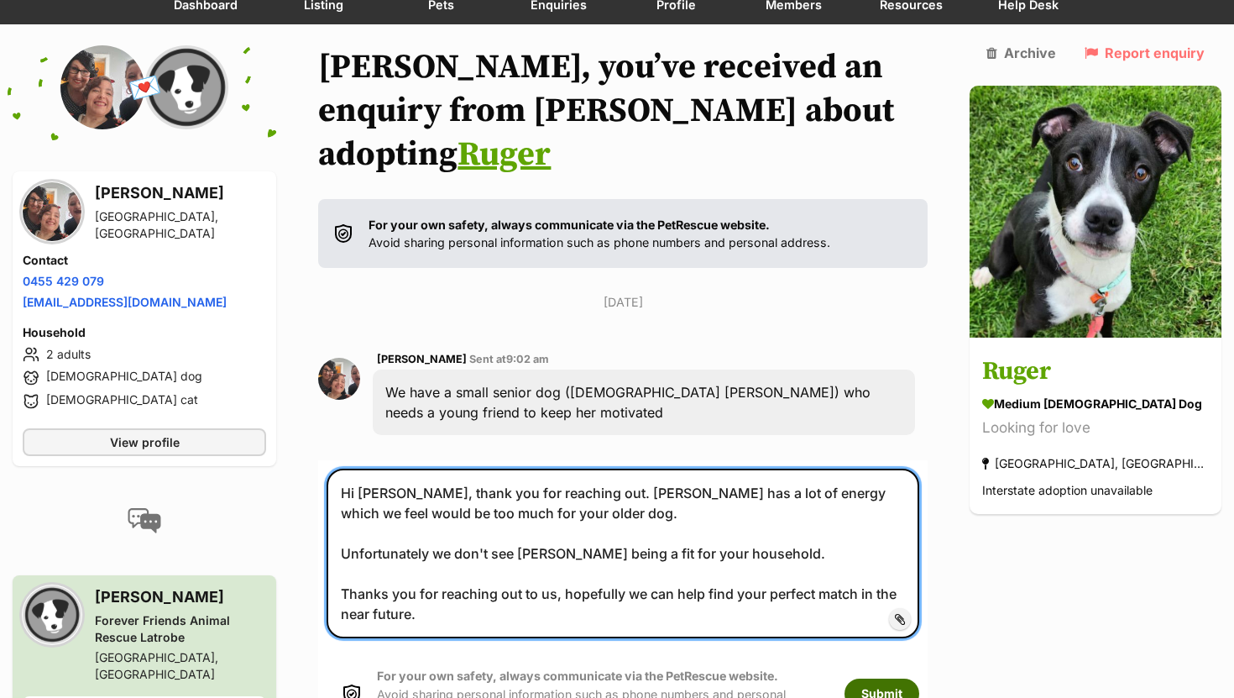
type textarea "Hi [PERSON_NAME], thank you for reaching out. [PERSON_NAME] has a lot of energy…"
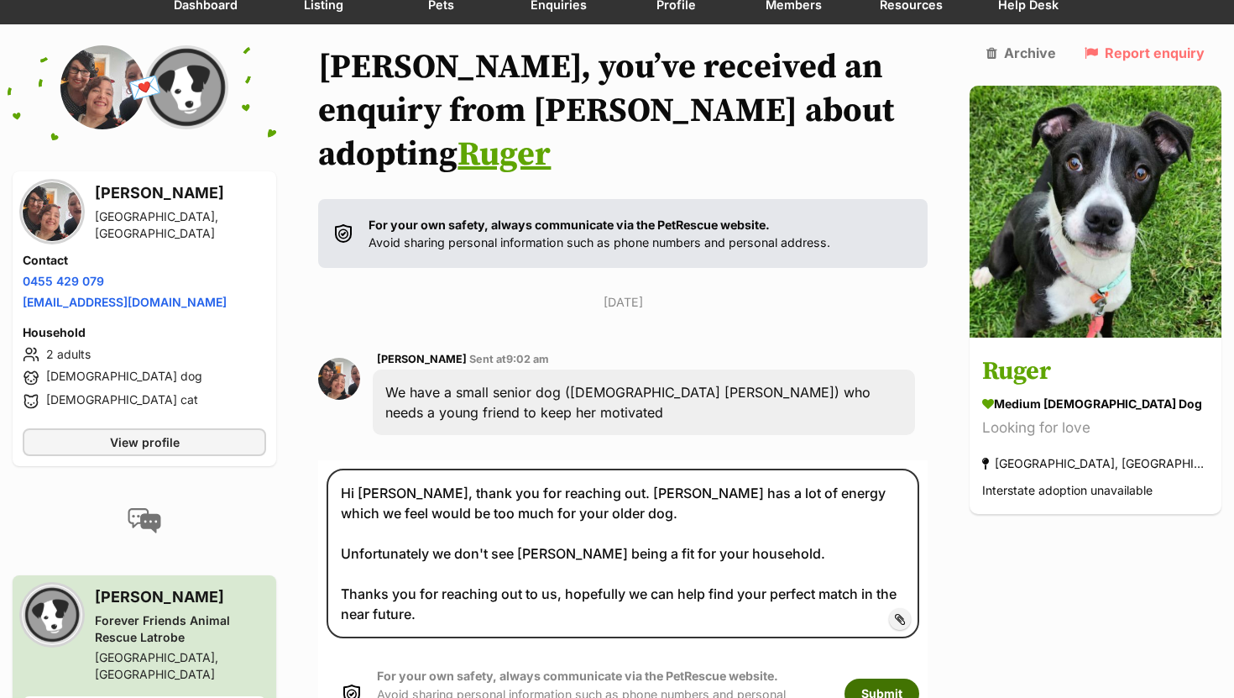
click at [919, 678] on button "Submit" at bounding box center [882, 693] width 75 height 30
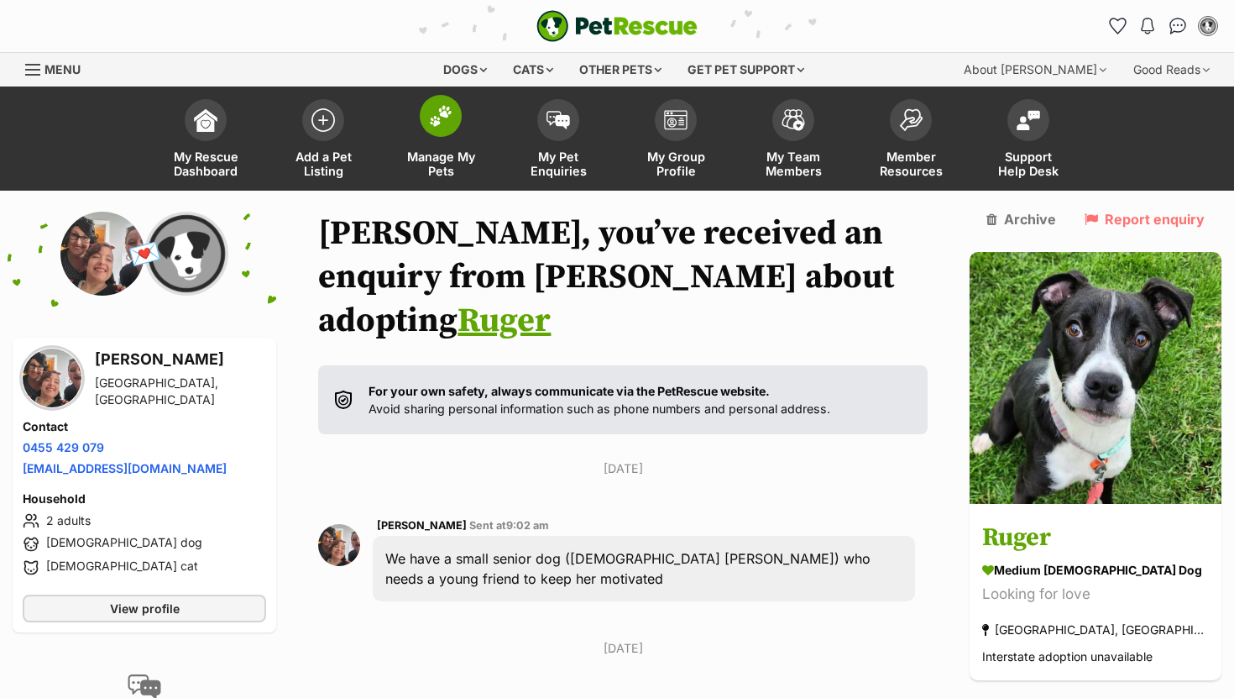
click at [430, 108] on img at bounding box center [441, 116] width 24 height 22
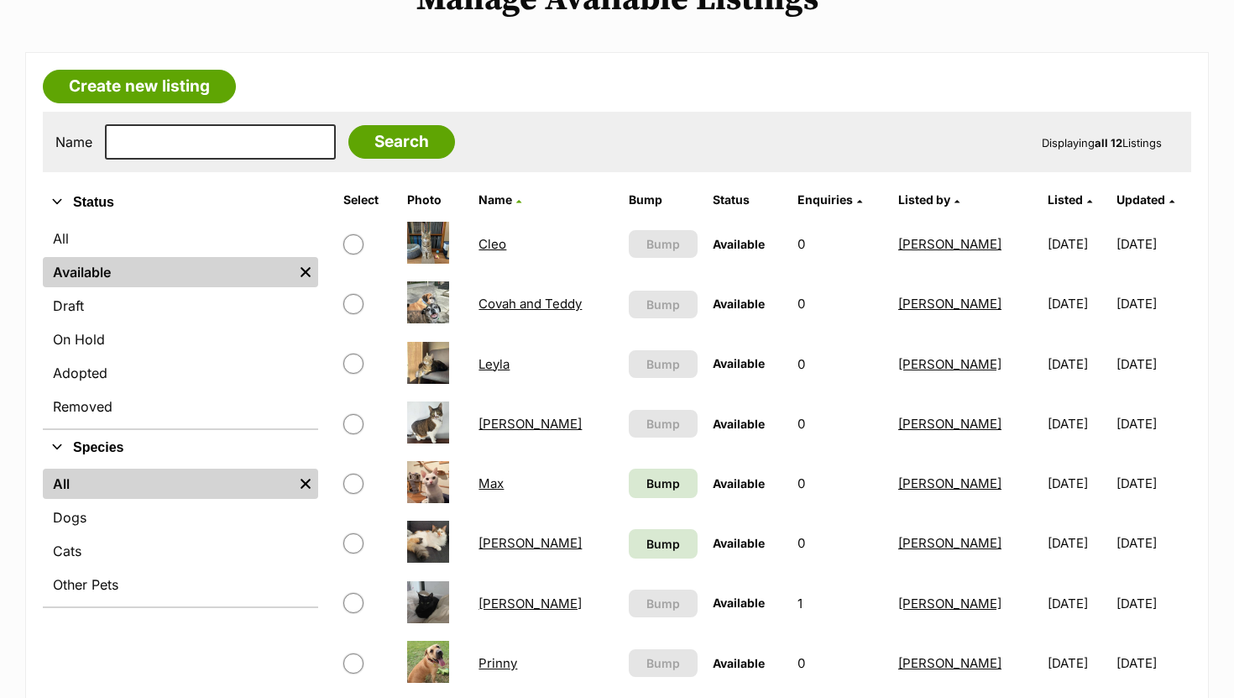
scroll to position [235, 0]
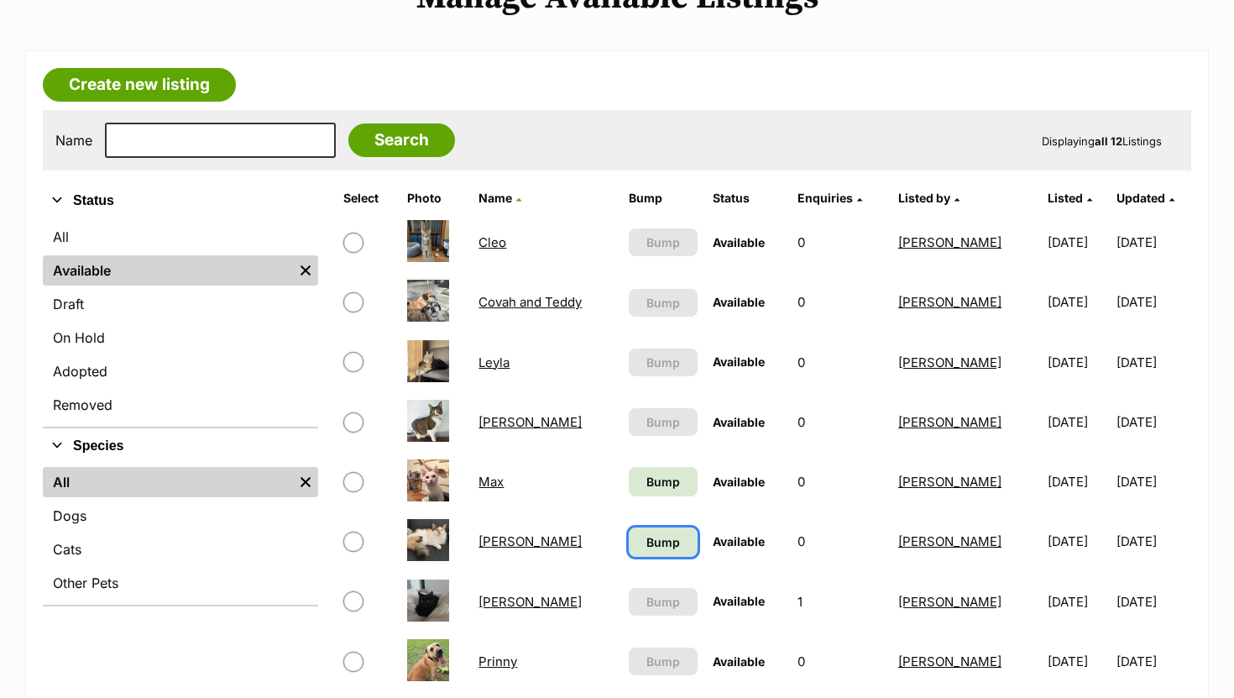
click at [647, 547] on span "Bump" at bounding box center [664, 542] width 34 height 18
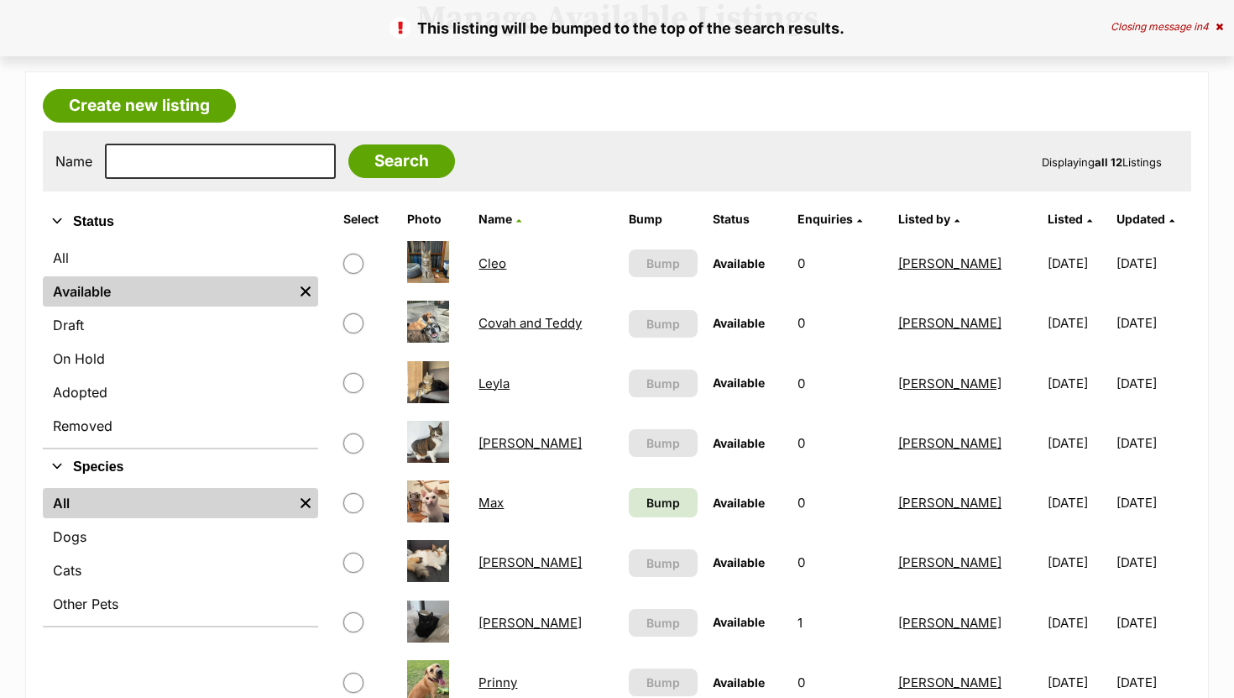
scroll to position [224, 0]
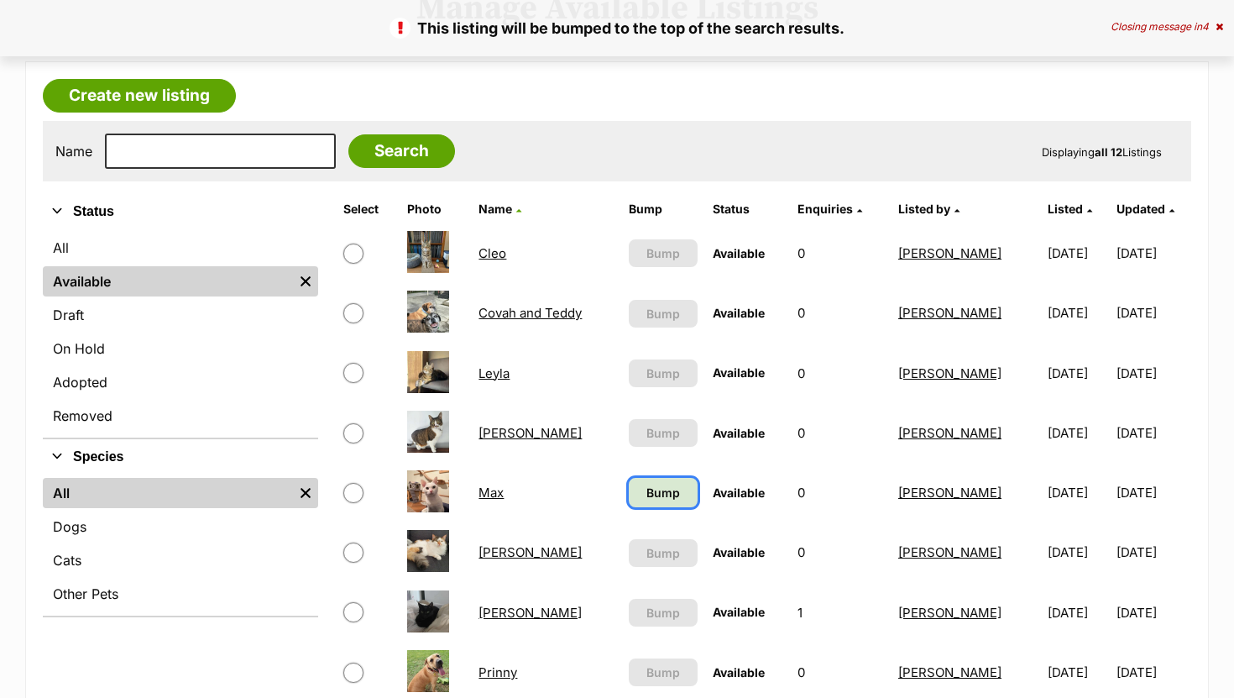
click at [647, 495] on span "Bump" at bounding box center [664, 493] width 34 height 18
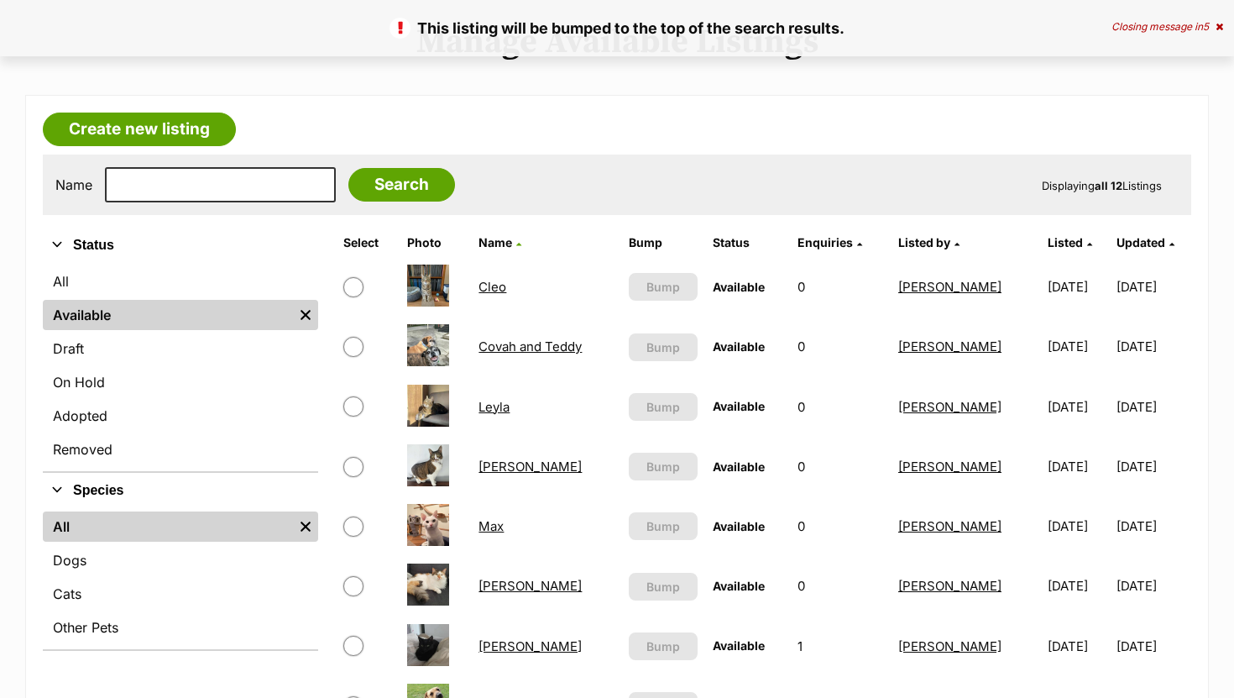
scroll to position [358, 0]
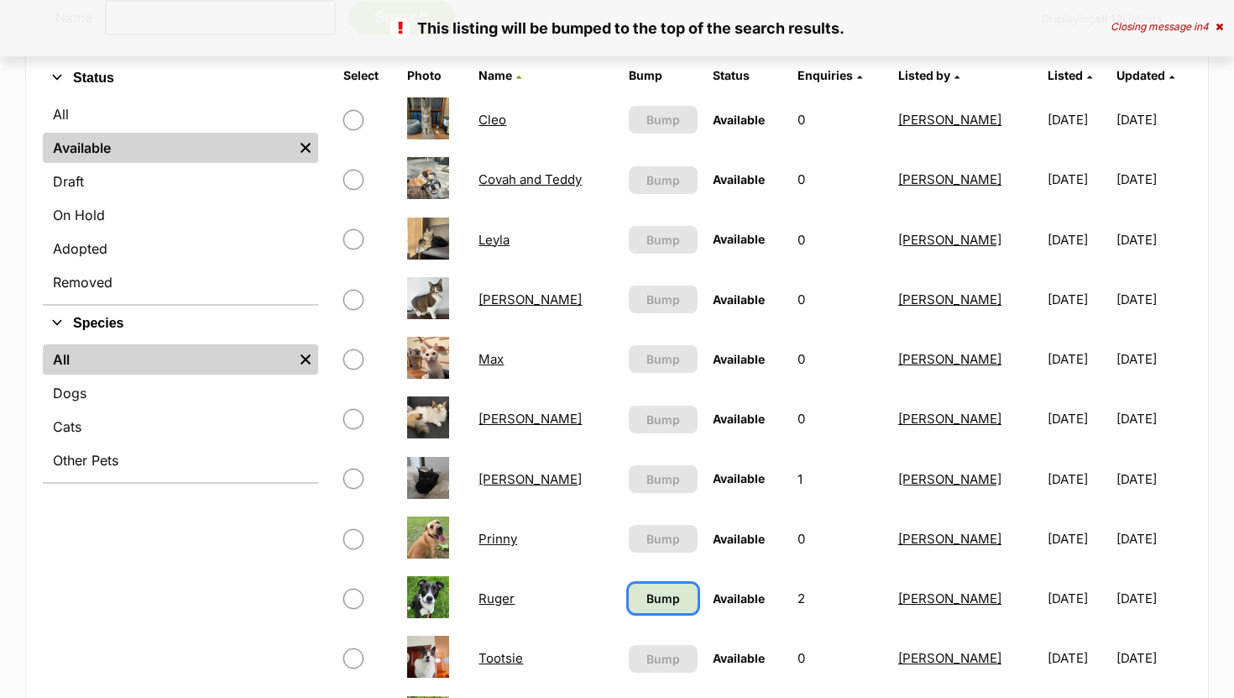
click at [663, 605] on span "Bump" at bounding box center [664, 598] width 34 height 18
